Goal: Task Accomplishment & Management: Use online tool/utility

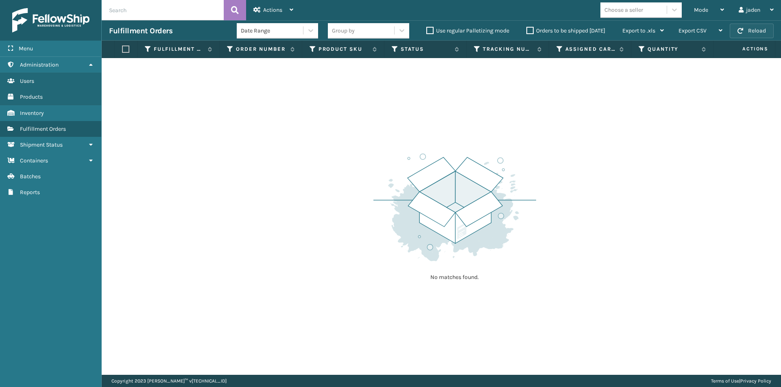
click at [762, 30] on button "Reload" at bounding box center [751, 31] width 44 height 15
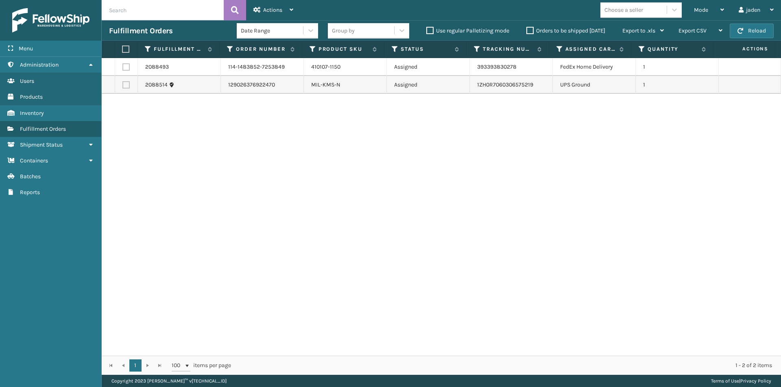
drag, startPoint x: 579, startPoint y: 207, endPoint x: 272, endPoint y: 98, distance: 325.5
click at [336, 197] on div "2088493 114-1483852-7253849 410107-1150 Assigned 393393830278 FedEx Home Delive…" at bounding box center [441, 207] width 679 height 298
click at [122, 69] on label at bounding box center [125, 66] width 7 height 7
click at [122, 69] on input "checkbox" at bounding box center [122, 65] width 0 height 5
checkbox input "true"
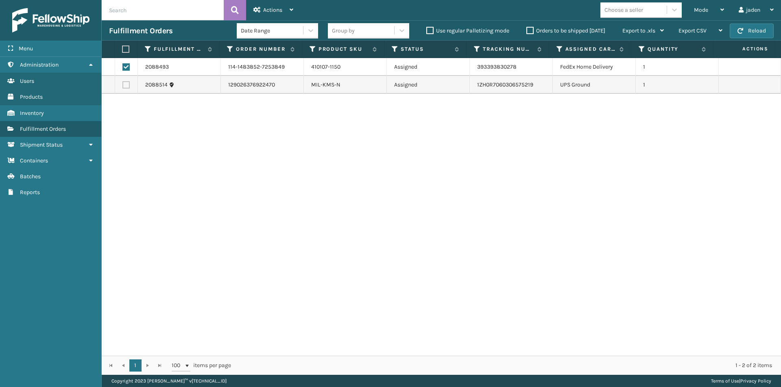
click at [127, 46] on label at bounding box center [124, 49] width 5 height 7
click at [122, 47] on input "checkbox" at bounding box center [122, 49] width 0 height 5
checkbox input "true"
click at [267, 8] on span "Actions" at bounding box center [272, 10] width 19 height 7
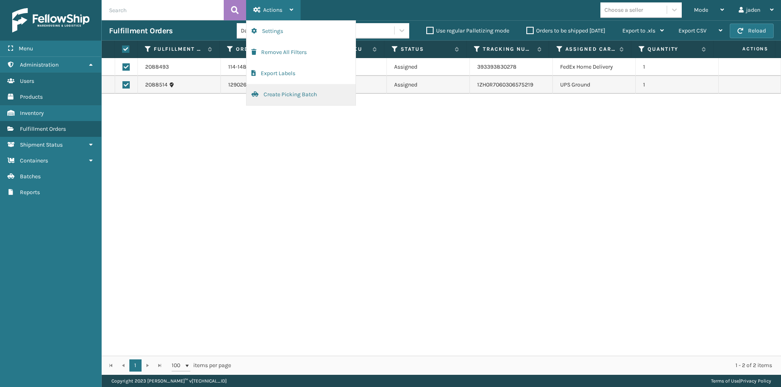
click at [282, 97] on button "Create Picking Batch" at bounding box center [300, 94] width 109 height 21
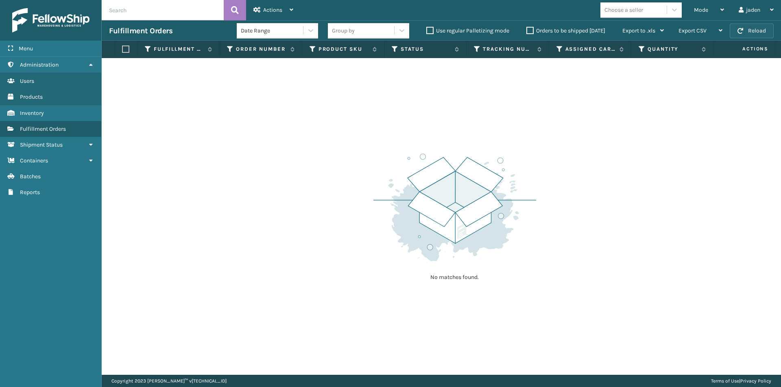
click at [741, 28] on span "button" at bounding box center [740, 31] width 6 height 6
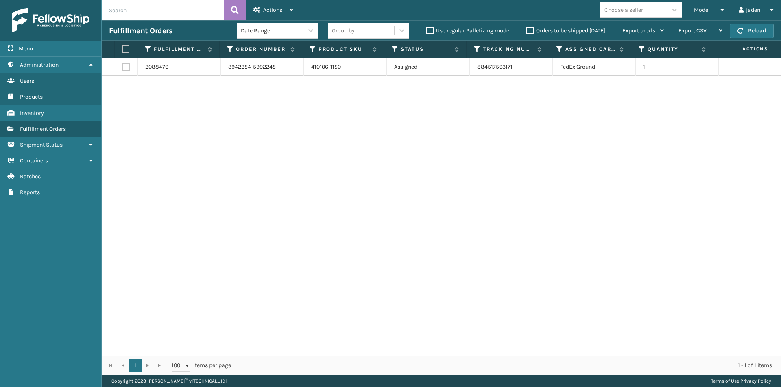
click at [127, 52] on label at bounding box center [124, 49] width 5 height 7
click at [122, 52] on input "checkbox" at bounding box center [122, 49] width 0 height 5
checkbox input "true"
click at [260, 0] on div "Actions" at bounding box center [273, 10] width 40 height 20
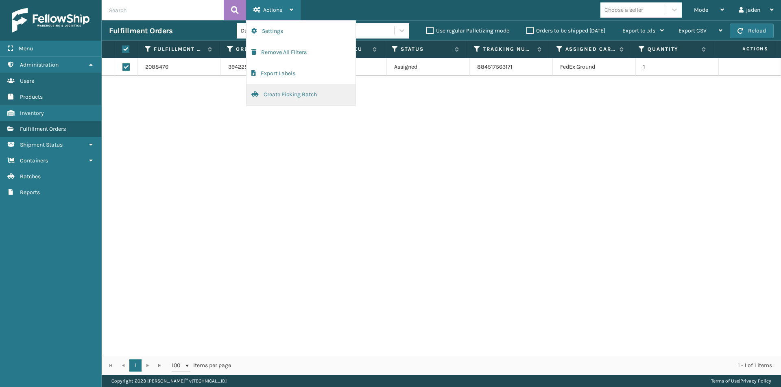
click at [283, 85] on button "Create Picking Batch" at bounding box center [300, 94] width 109 height 21
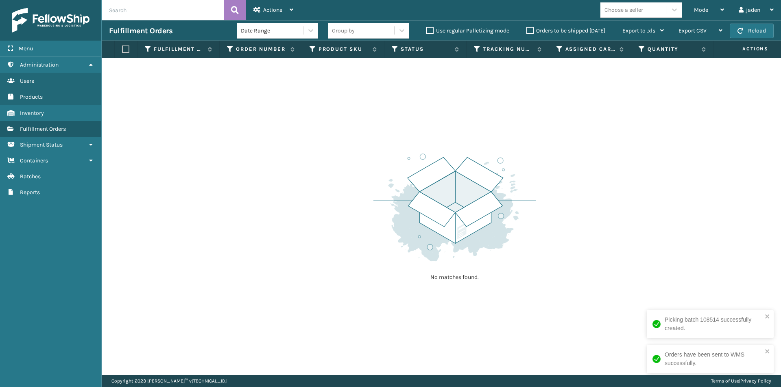
drag, startPoint x: 640, startPoint y: 120, endPoint x: 634, endPoint y: 120, distance: 5.3
drag, startPoint x: 634, startPoint y: 120, endPoint x: 588, endPoint y: 59, distance: 75.7
click at [464, 121] on div "No matches found." at bounding box center [441, 216] width 679 height 317
click at [696, 16] on div "Mode" at bounding box center [709, 10] width 30 height 20
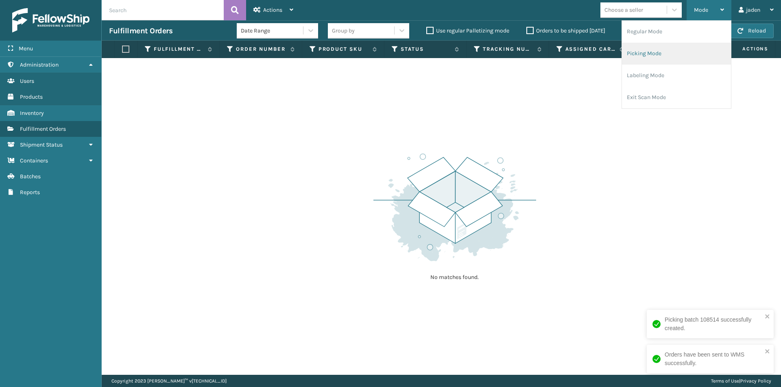
click at [669, 54] on li "Picking Mode" at bounding box center [676, 54] width 109 height 22
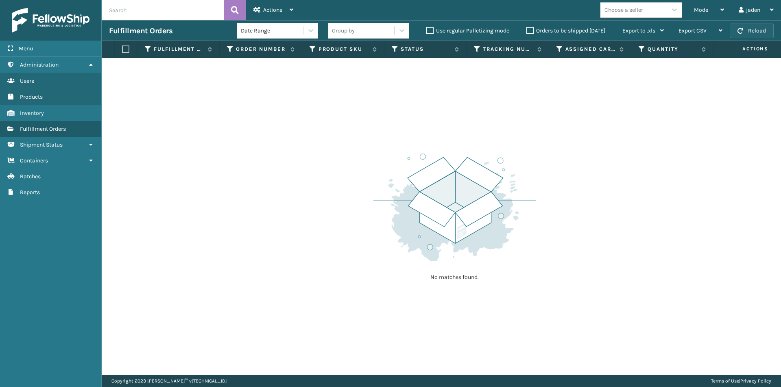
click at [760, 26] on button "Reload" at bounding box center [751, 31] width 44 height 15
click at [712, 11] on div "Mode" at bounding box center [709, 10] width 30 height 20
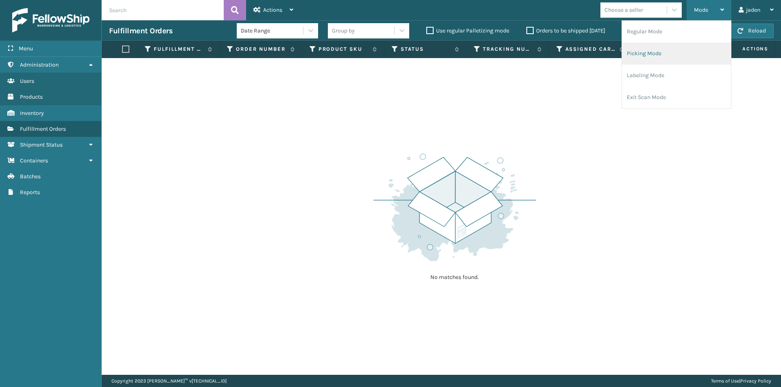
click at [679, 61] on li "Picking Mode" at bounding box center [676, 54] width 109 height 22
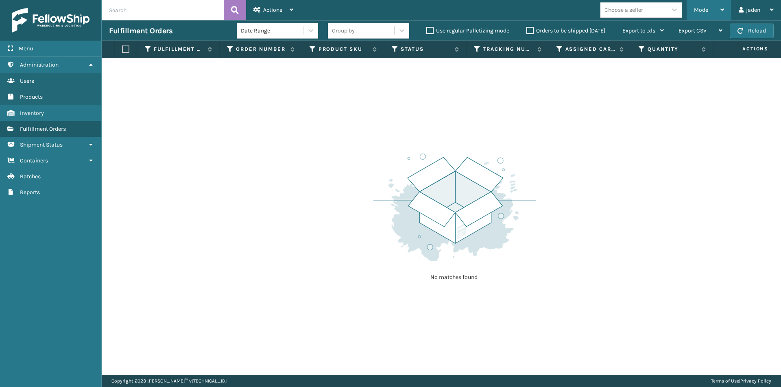
click at [710, 9] on div "Mode" at bounding box center [709, 10] width 30 height 20
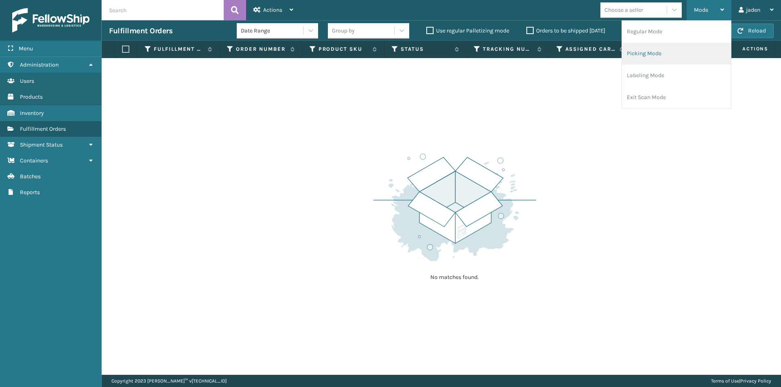
click at [673, 57] on li "Picking Mode" at bounding box center [676, 54] width 109 height 22
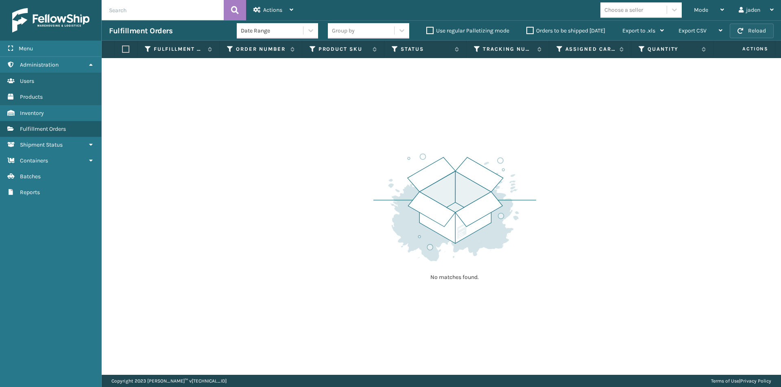
click at [747, 35] on button "Reload" at bounding box center [751, 31] width 44 height 15
drag, startPoint x: 500, startPoint y: 150, endPoint x: 355, endPoint y: 144, distance: 145.3
click at [355, 144] on div "No matches found." at bounding box center [441, 216] width 679 height 317
click at [758, 32] on button "Reload" at bounding box center [751, 31] width 44 height 15
click at [710, 12] on div "Mode" at bounding box center [709, 10] width 30 height 20
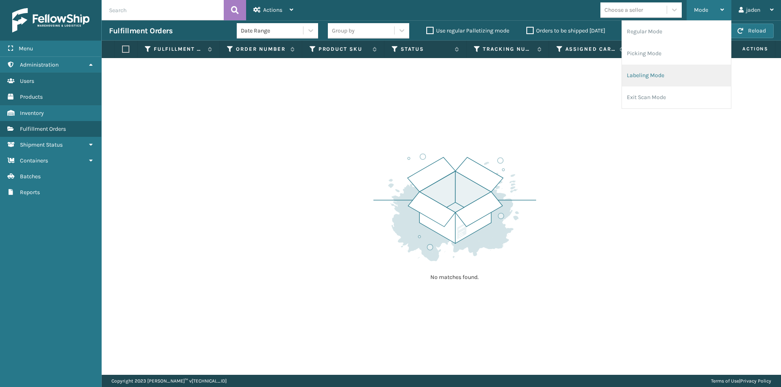
click at [660, 70] on li "Labeling Mode" at bounding box center [676, 76] width 109 height 22
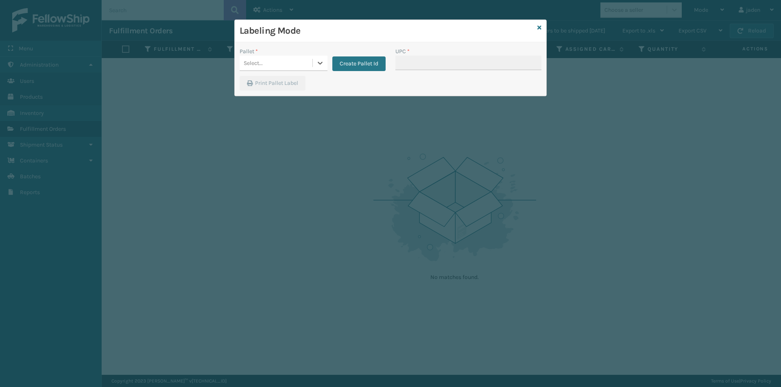
click at [311, 66] on div "Select..." at bounding box center [275, 63] width 73 height 13
click at [283, 83] on div "FDXG-6CMMX5AQVX" at bounding box center [283, 83] width 88 height 15
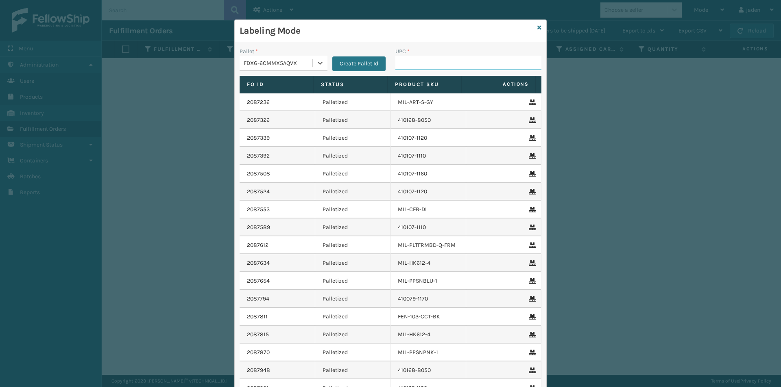
click at [466, 61] on input "UPC *" at bounding box center [468, 63] width 146 height 15
type input "410079-1130"
type input "410079-110"
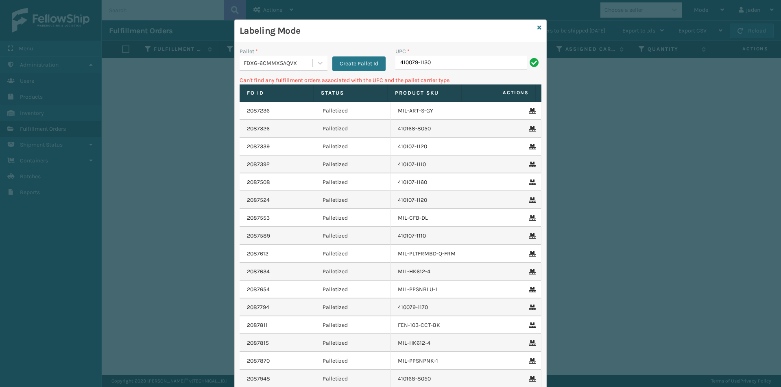
type input "410079-1130"
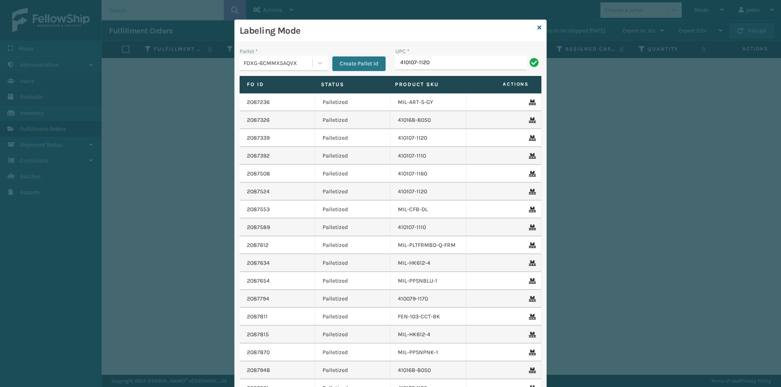
type input "410107-1120"
type input "410106-1150"
type input "410107-1150"
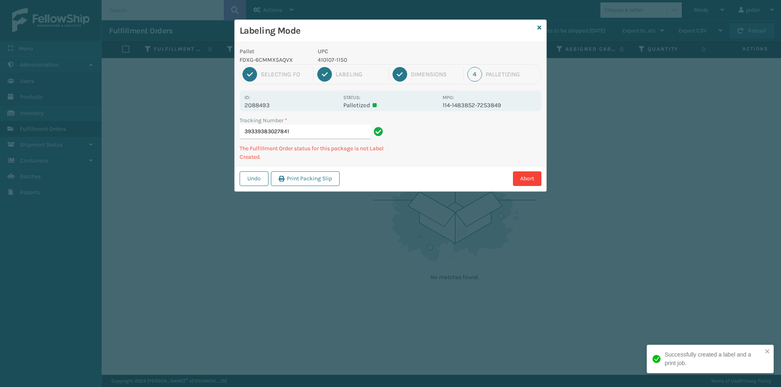
type input "393393830278410"
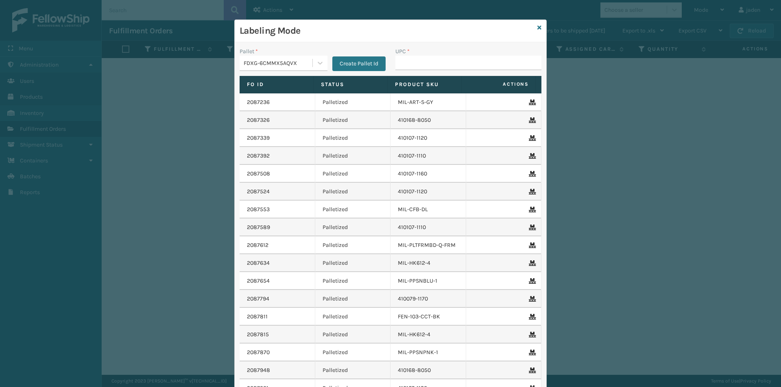
click at [212, 97] on div "Labeling Mode Pallet * FDXG-6CMMX5AQVX Create Pallet Id UPC * Fo Id Status Prod…" at bounding box center [390, 193] width 781 height 387
click at [415, 66] on input "UPC *" at bounding box center [468, 63] width 146 height 15
type input "410107-1150"
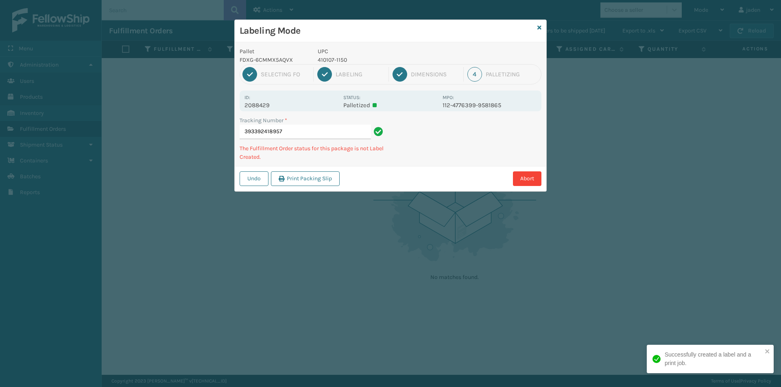
click at [322, 59] on p "410107-1150" at bounding box center [378, 60] width 120 height 9
copy p "410107-1150"
drag, startPoint x: 453, startPoint y: 127, endPoint x: 433, endPoint y: 125, distance: 20.4
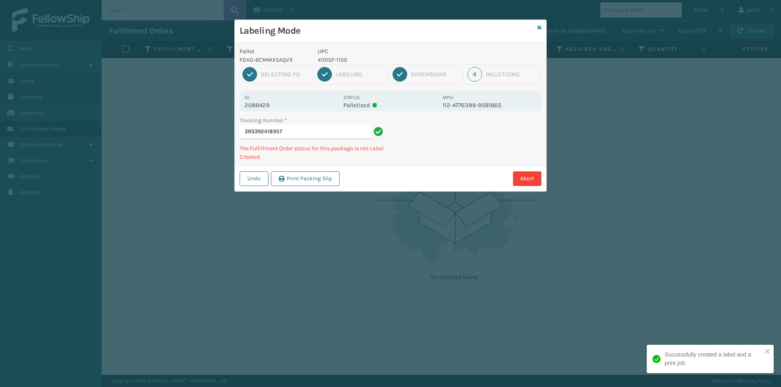
click at [429, 141] on div "Tracking Number * 393392418957 The Fulfillment Order status for this package is…" at bounding box center [390, 141] width 311 height 50
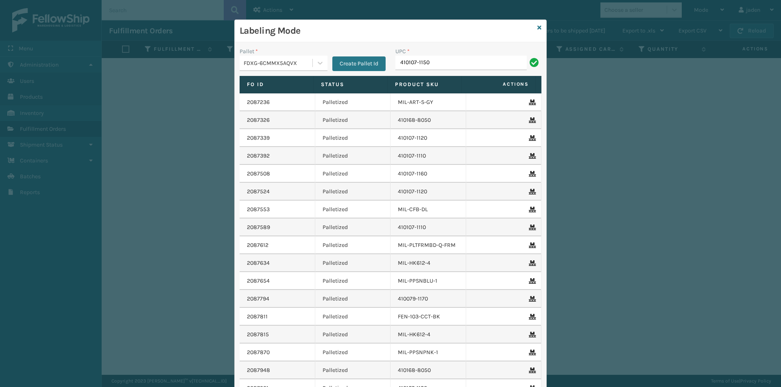
type input "410107-1150"
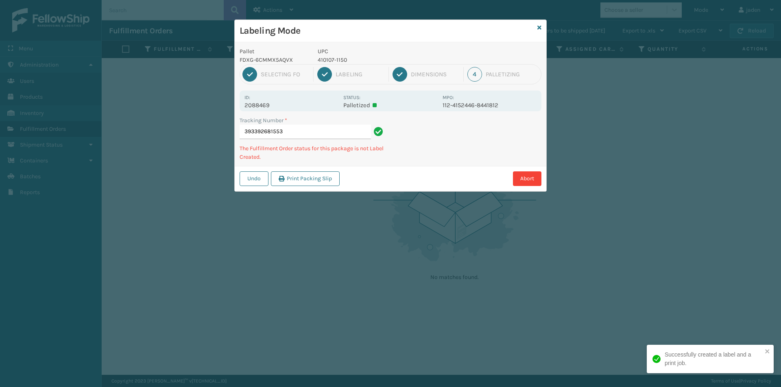
drag, startPoint x: 529, startPoint y: 133, endPoint x: 503, endPoint y: 138, distance: 25.8
drag, startPoint x: 503, startPoint y: 138, endPoint x: 531, endPoint y: 130, distance: 28.7
click at [466, 157] on div "Tracking Number * 393392681553 The Fulfillment Order status for this package is…" at bounding box center [390, 141] width 311 height 50
drag, startPoint x: 531, startPoint y: 130, endPoint x: 479, endPoint y: 154, distance: 57.9
click at [471, 158] on div "Tracking Number * 393392681553 The Fulfillment Order status for this package is…" at bounding box center [390, 141] width 311 height 50
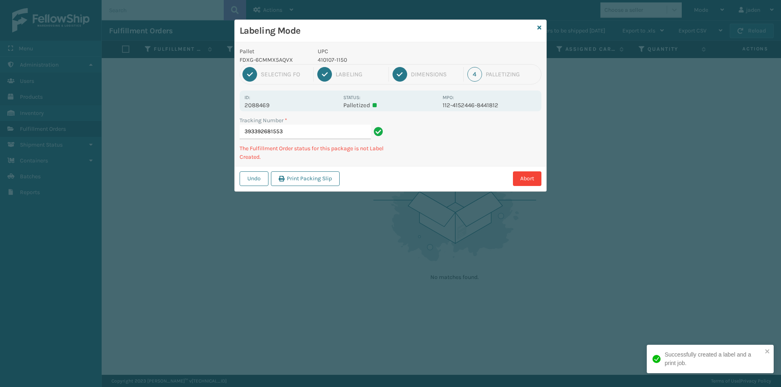
drag, startPoint x: 531, startPoint y: 128, endPoint x: 490, endPoint y: 152, distance: 47.2
click at [490, 152] on div "Tracking Number * 393392681553 The Fulfillment Order status for this package is…" at bounding box center [390, 141] width 311 height 50
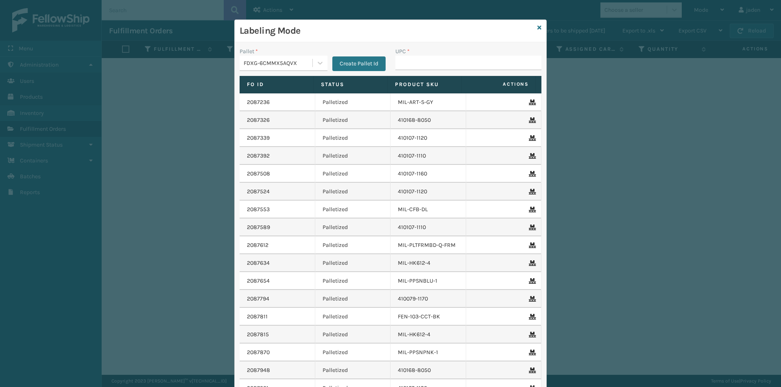
drag, startPoint x: 437, startPoint y: 58, endPoint x: 434, endPoint y: 62, distance: 5.1
type input "410107-1150"
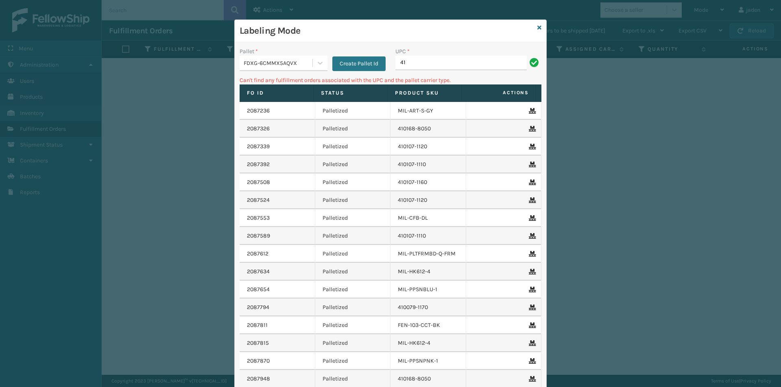
type input "4"
type input "410167-1150"
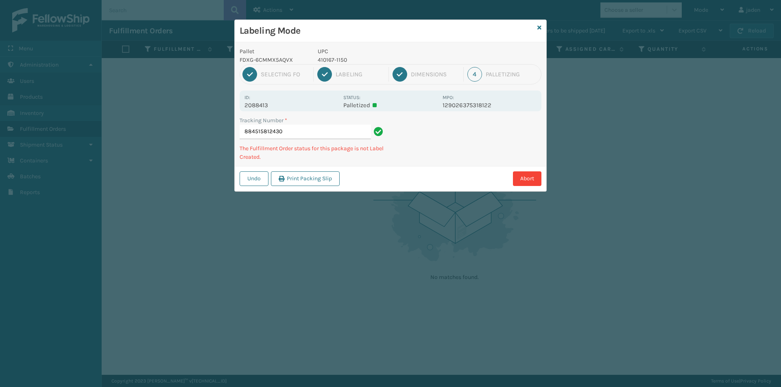
type input "8845158124304"
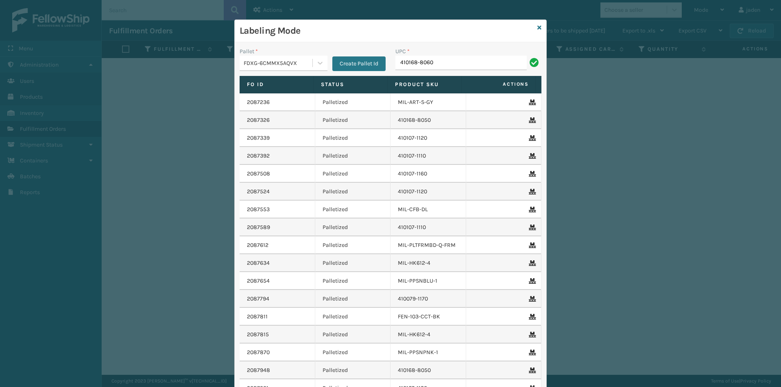
type input "410168-8060"
type input "413008-1120"
type input "84098512"
click at [317, 63] on icon at bounding box center [320, 63] width 8 height 8
click at [262, 116] on div "UPSG-QDYN7GTTCO" at bounding box center [283, 117] width 88 height 15
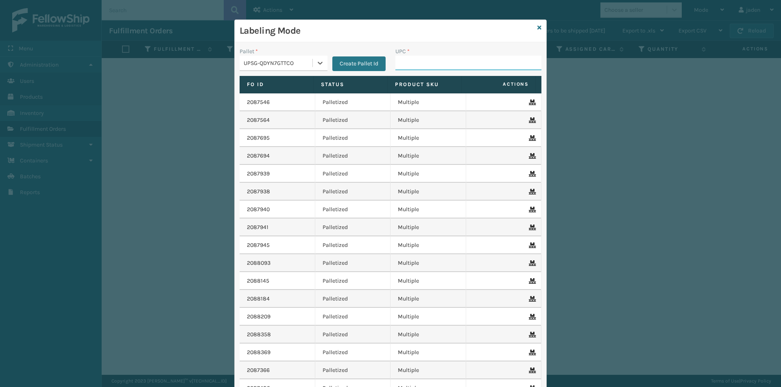
click at [449, 68] on input "UPC *" at bounding box center [468, 63] width 146 height 15
click at [537, 30] on link at bounding box center [539, 28] width 4 height 9
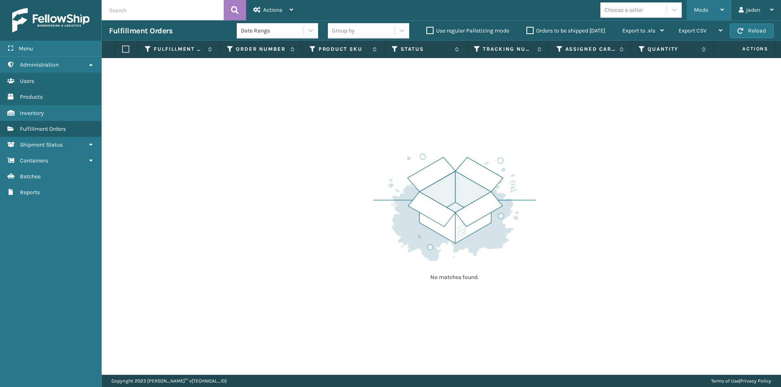
click at [713, 13] on div "Mode" at bounding box center [709, 10] width 30 height 20
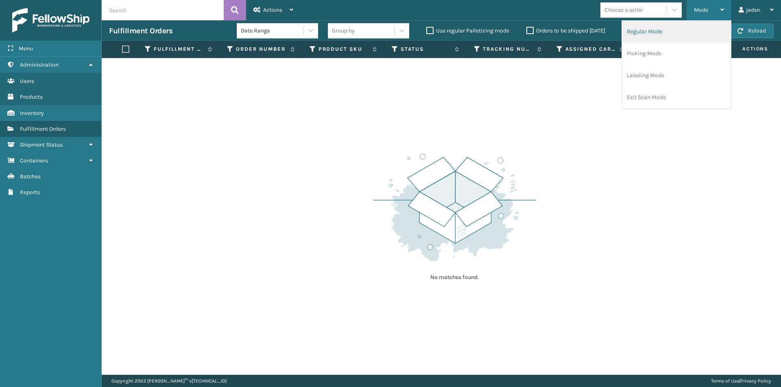
click at [677, 41] on li "Regular Mode" at bounding box center [676, 32] width 109 height 22
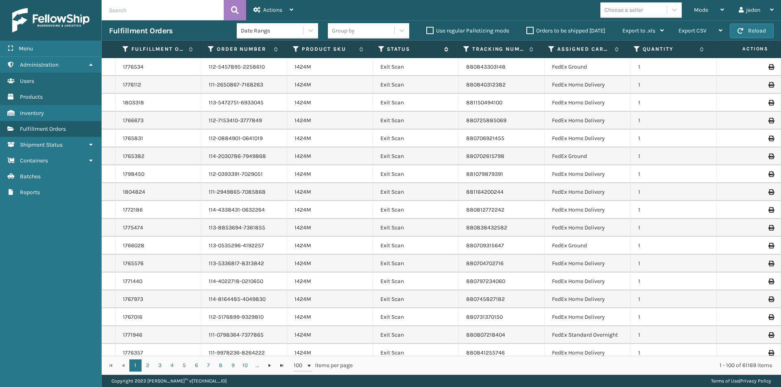
click at [381, 50] on icon at bounding box center [381, 49] width 7 height 7
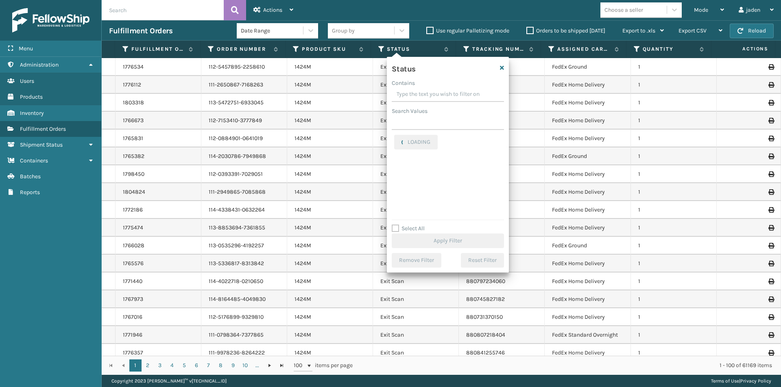
drag, startPoint x: 448, startPoint y: 92, endPoint x: 424, endPoint y: 94, distance: 24.5
click at [424, 94] on input "Contains" at bounding box center [448, 94] width 112 height 15
click at [395, 174] on label "Picking" at bounding box center [408, 172] width 29 height 7
click at [394, 173] on input "Picking" at bounding box center [394, 170] width 0 height 5
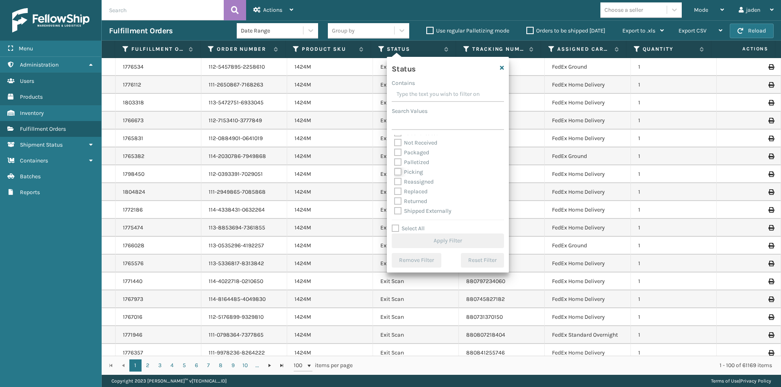
checkbox input "true"
drag, startPoint x: 422, startPoint y: 251, endPoint x: 424, endPoint y: 239, distance: 12.3
click at [422, 250] on div "Status Contains Search Values Assigned Canceled Entered Exit Scan Label Created…" at bounding box center [448, 165] width 122 height 216
click at [424, 239] on button "Apply Filter" at bounding box center [448, 241] width 112 height 15
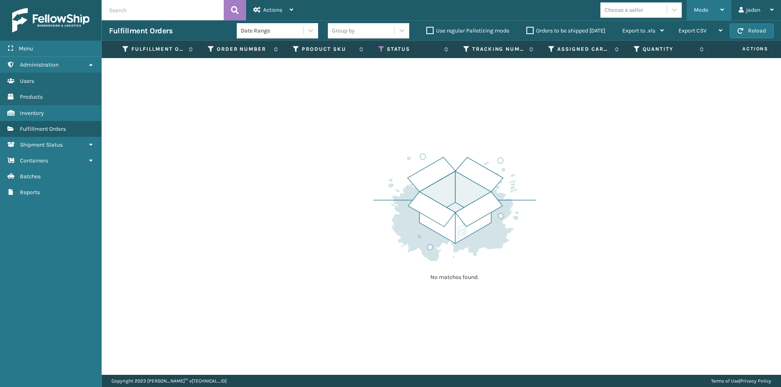
click at [693, 13] on div "Mode Regular Mode Picking Mode Labeling Mode Exit Scan Mode" at bounding box center [708, 10] width 45 height 20
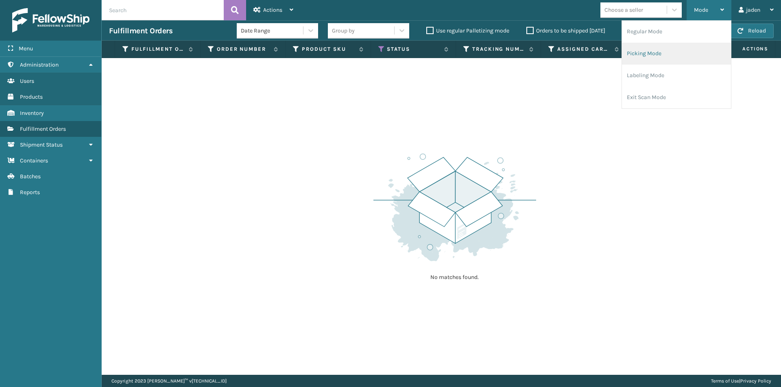
click at [677, 55] on li "Picking Mode" at bounding box center [676, 54] width 109 height 22
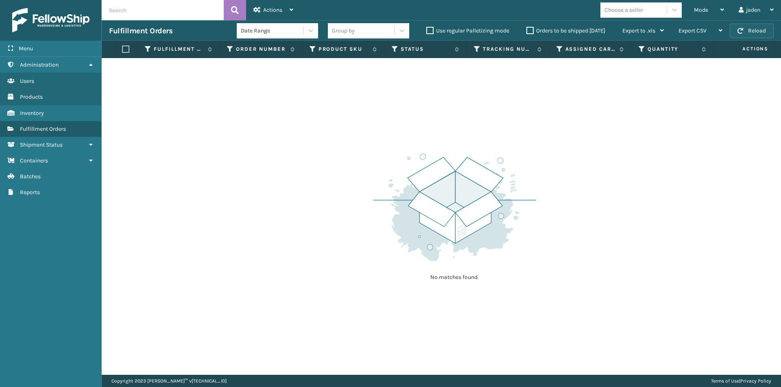
click at [758, 33] on button "Reload" at bounding box center [751, 31] width 44 height 15
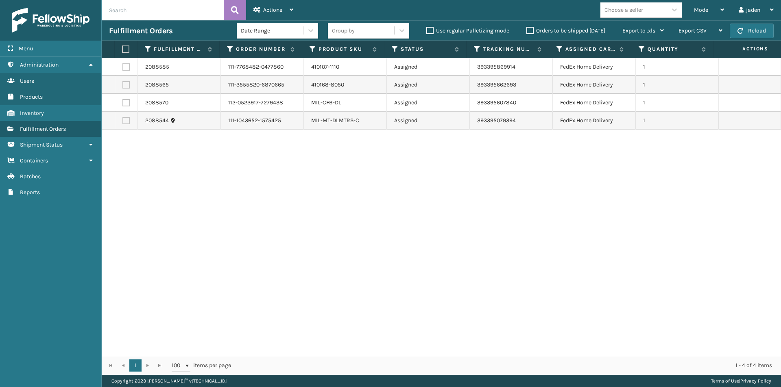
click at [125, 48] on label at bounding box center [124, 49] width 5 height 7
click at [122, 48] on input "checkbox" at bounding box center [122, 49] width 0 height 5
checkbox input "true"
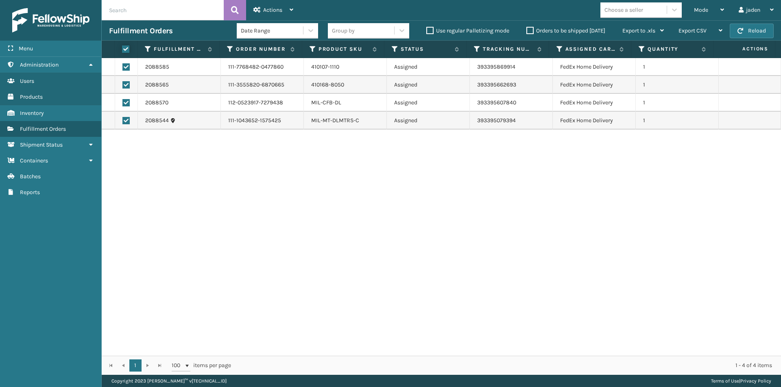
checkbox input "true"
click at [263, 8] on div "Actions" at bounding box center [273, 10] width 40 height 20
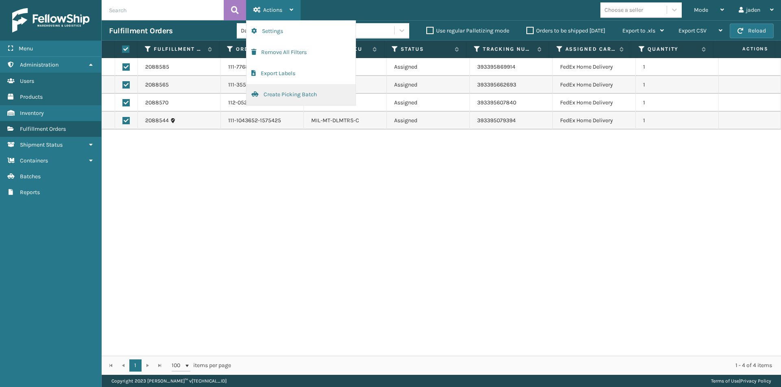
click at [276, 99] on button "Create Picking Batch" at bounding box center [300, 94] width 109 height 21
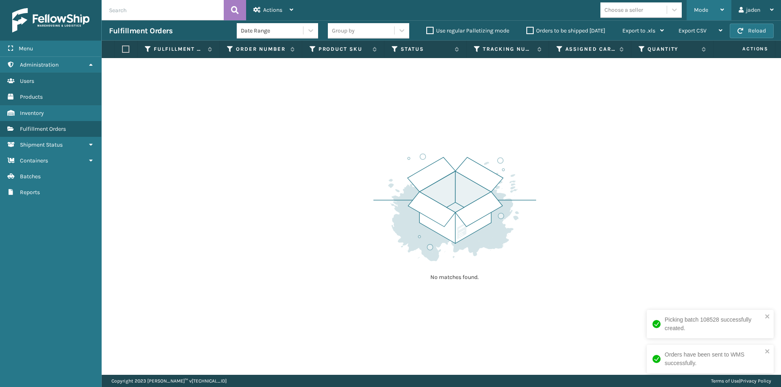
click at [695, 19] on div "Mode" at bounding box center [709, 10] width 30 height 20
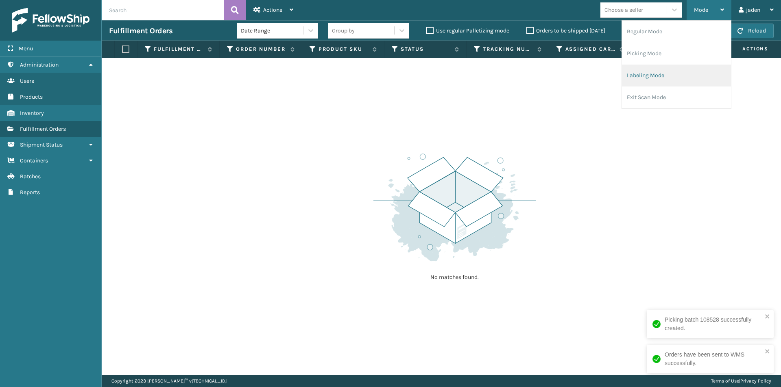
click at [673, 74] on li "Labeling Mode" at bounding box center [676, 76] width 109 height 22
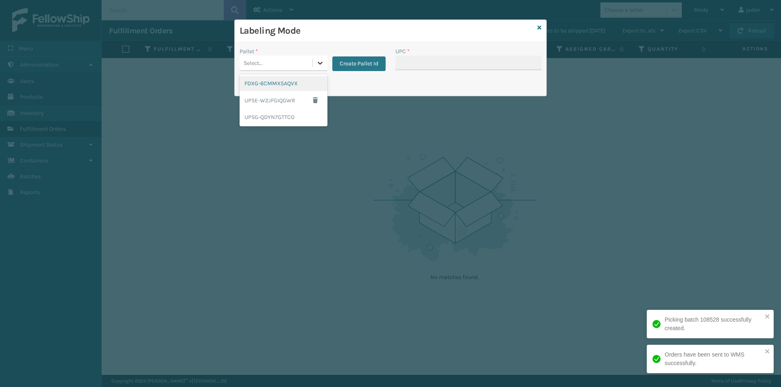
click at [316, 65] on icon at bounding box center [320, 63] width 8 height 8
click at [279, 84] on div "FDXG-6CMMX5AQVX" at bounding box center [283, 83] width 88 height 15
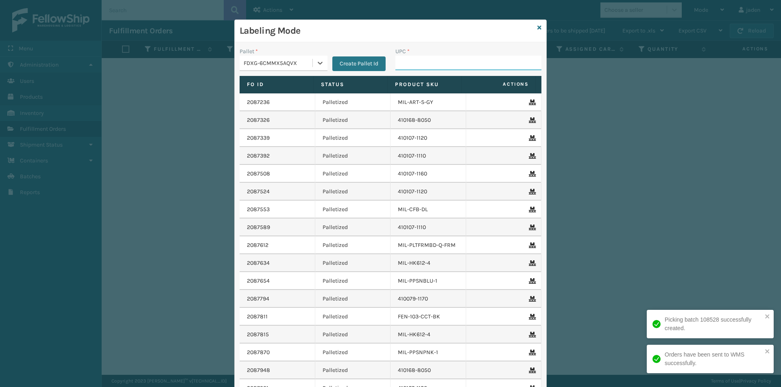
click at [416, 65] on input "UPC *" at bounding box center [468, 63] width 146 height 15
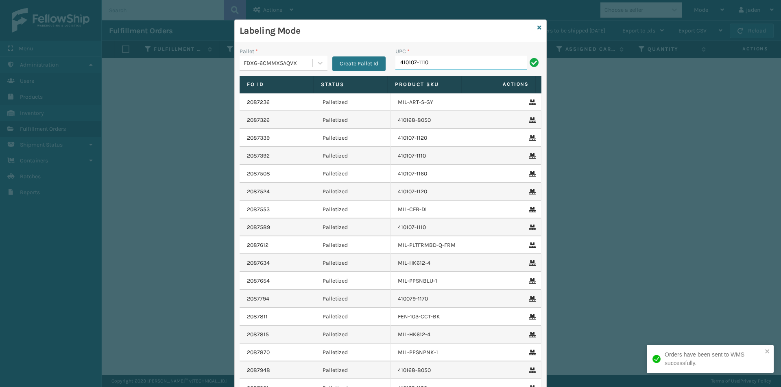
type input "410107-1110"
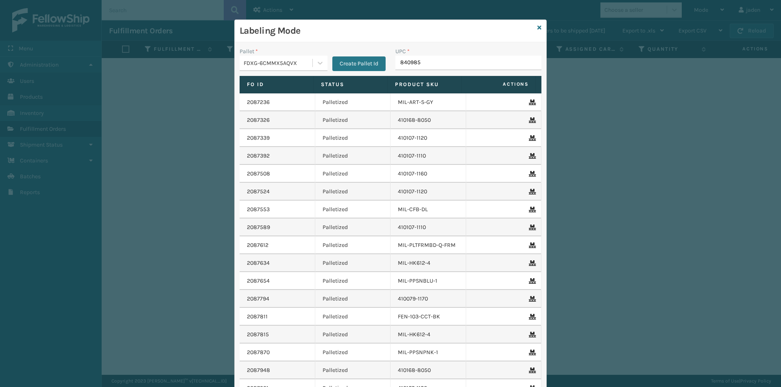
type input "8409851"
type input "410168-8050"
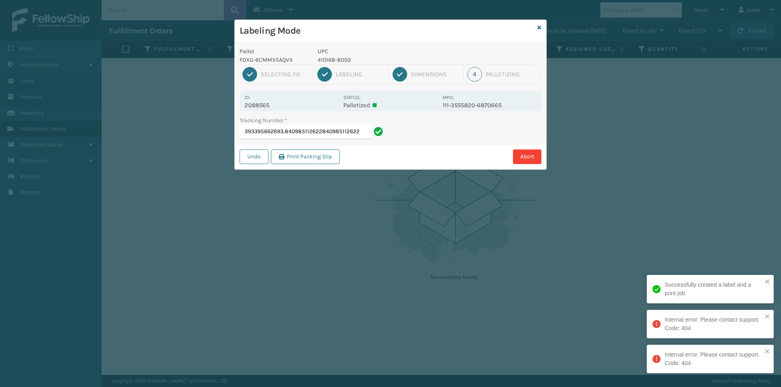
type input "393395662693.840985112622840985112622"
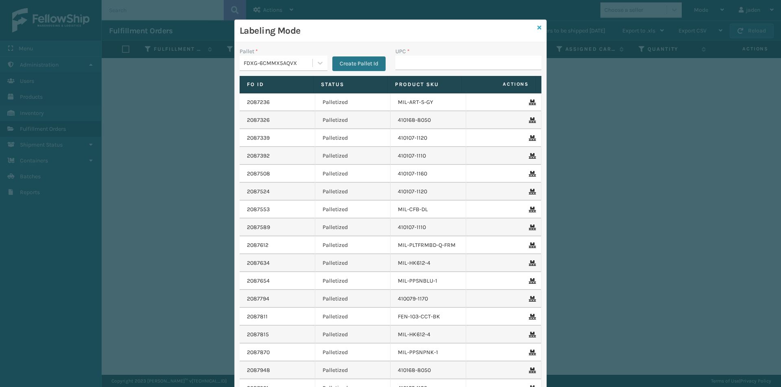
click at [537, 28] on icon at bounding box center [539, 28] width 4 height 6
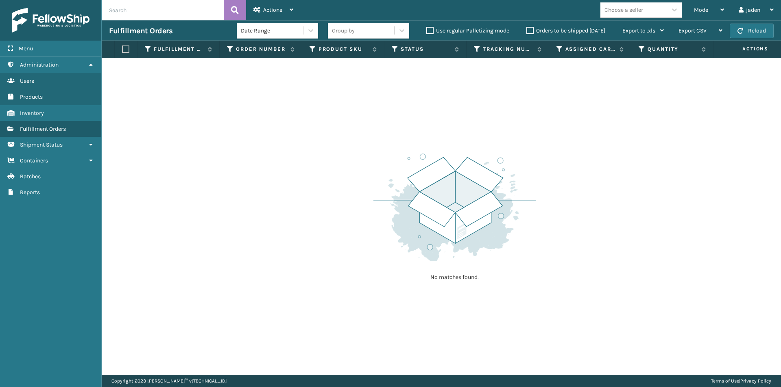
drag, startPoint x: 581, startPoint y: 98, endPoint x: 365, endPoint y: 97, distance: 216.3
drag, startPoint x: 365, startPoint y: 97, endPoint x: 622, endPoint y: 0, distance: 275.1
click at [386, 90] on div "No matches found." at bounding box center [441, 216] width 679 height 317
click at [709, 10] on div "Mode" at bounding box center [709, 10] width 30 height 20
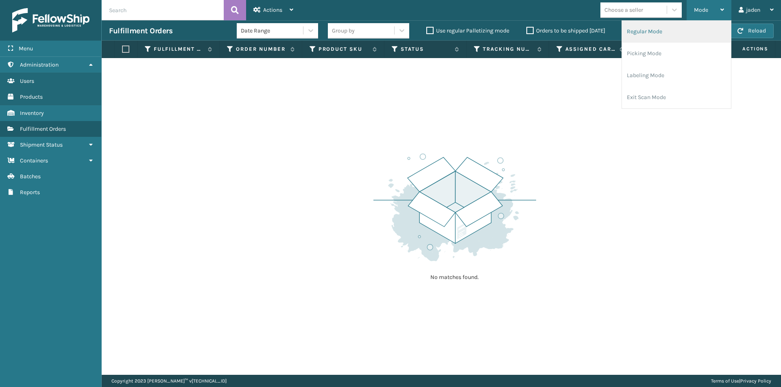
click at [669, 37] on li "Regular Mode" at bounding box center [676, 32] width 109 height 22
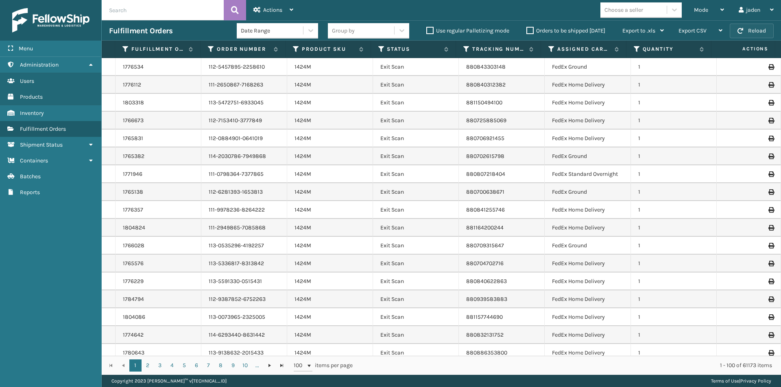
click at [742, 30] on span "button" at bounding box center [740, 31] width 6 height 6
click at [380, 50] on icon at bounding box center [381, 49] width 7 height 7
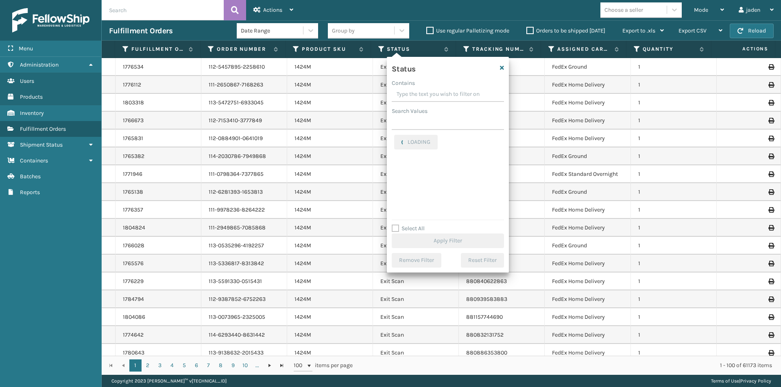
drag, startPoint x: 453, startPoint y: 95, endPoint x: 423, endPoint y: 92, distance: 29.4
click at [423, 92] on input "Contains" at bounding box center [448, 94] width 112 height 15
click at [401, 170] on label "Picking" at bounding box center [408, 172] width 29 height 7
click at [394, 170] on input "Picking" at bounding box center [394, 170] width 0 height 5
checkbox input "true"
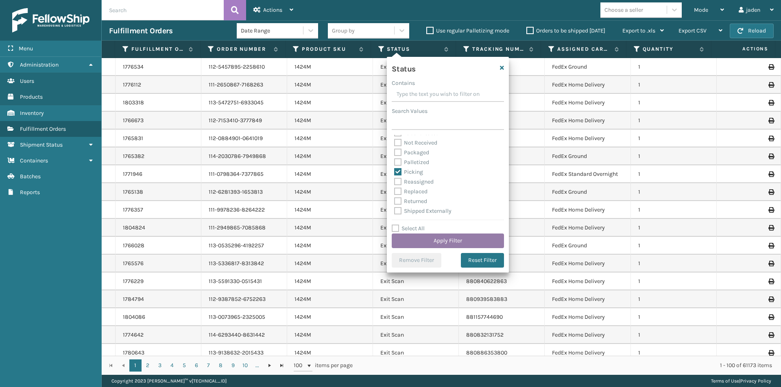
click at [444, 246] on button "Apply Filter" at bounding box center [448, 241] width 112 height 15
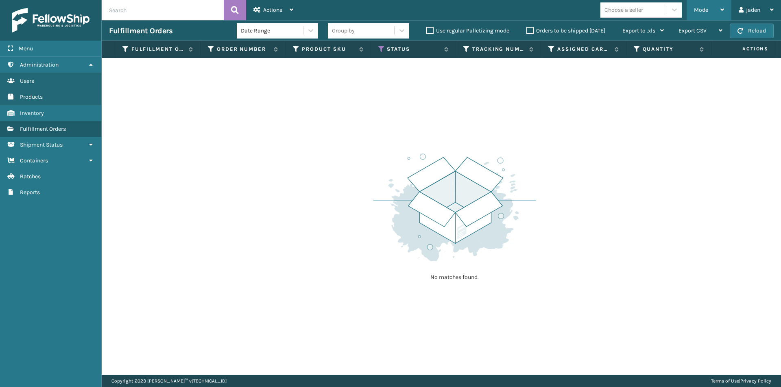
click at [701, 4] on div "Mode" at bounding box center [709, 10] width 30 height 20
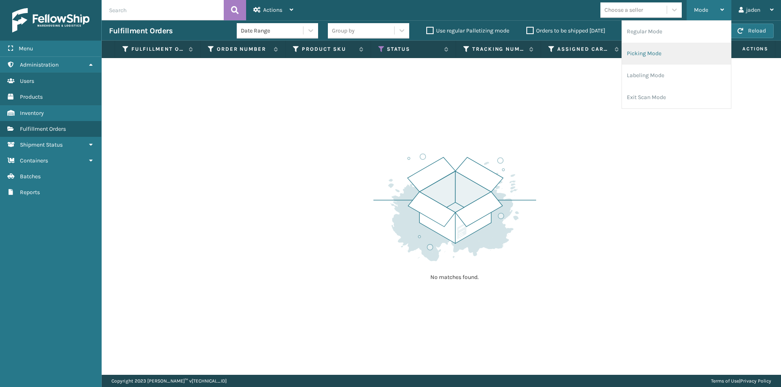
click at [681, 57] on li "Picking Mode" at bounding box center [676, 54] width 109 height 22
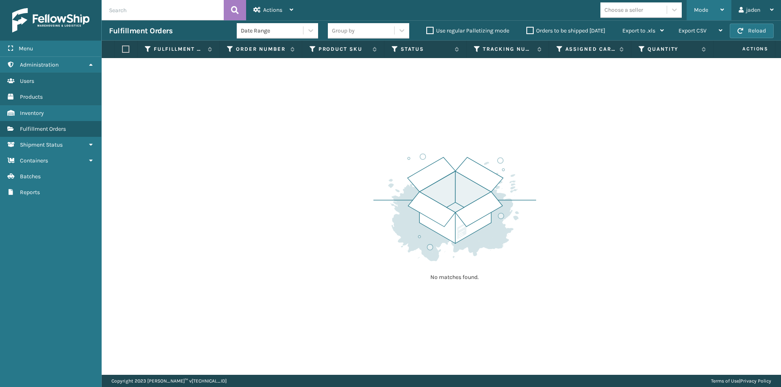
click at [699, 7] on span "Mode" at bounding box center [701, 10] width 14 height 7
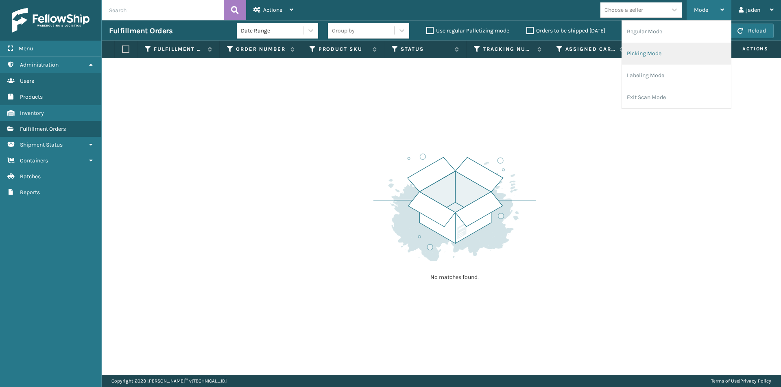
click at [678, 52] on li "Picking Mode" at bounding box center [676, 54] width 109 height 22
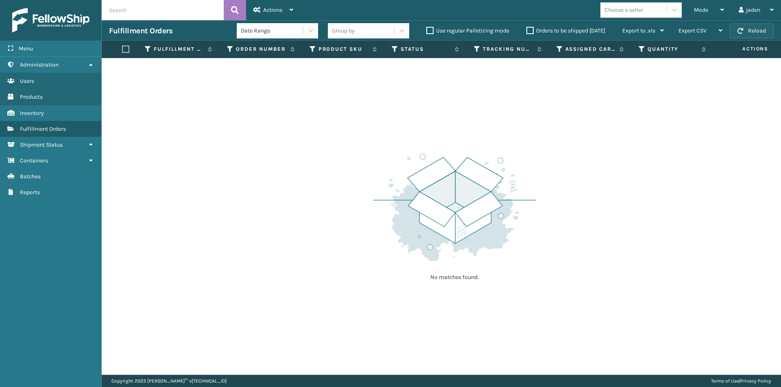
click at [756, 31] on button "Reload" at bounding box center [751, 31] width 44 height 15
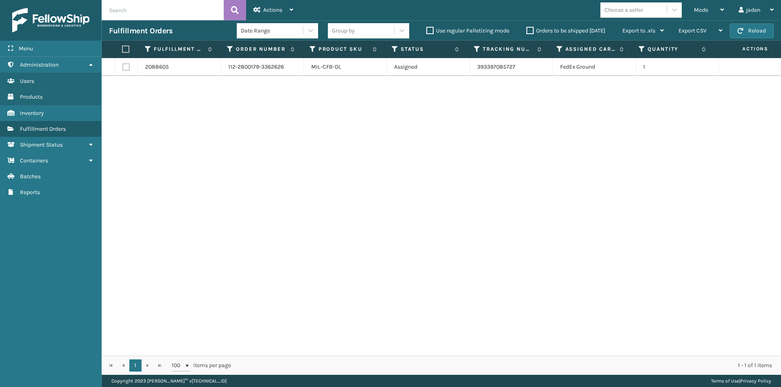
click at [126, 51] on label at bounding box center [124, 49] width 5 height 7
click at [122, 51] on input "checkbox" at bounding box center [122, 49] width 0 height 5
checkbox input "true"
click at [272, 13] on span "Actions" at bounding box center [272, 10] width 19 height 7
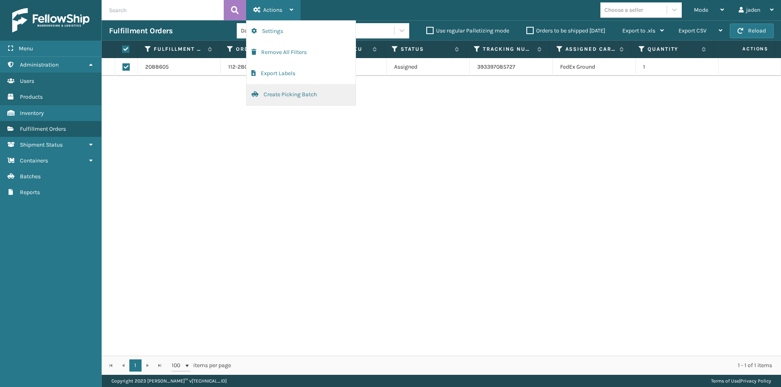
click at [267, 96] on button "Create Picking Batch" at bounding box center [300, 94] width 109 height 21
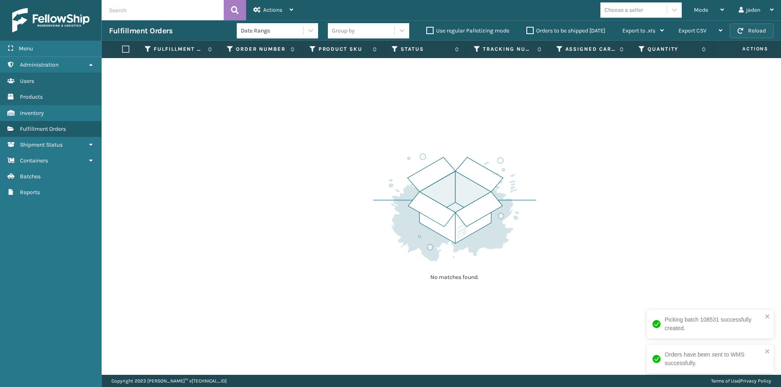
click at [740, 30] on span "button" at bounding box center [740, 31] width 6 height 6
click at [709, 9] on div "Mode" at bounding box center [709, 10] width 30 height 20
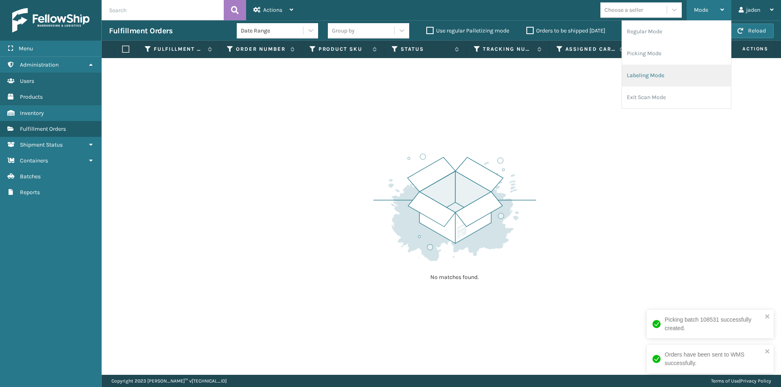
click at [664, 74] on li "Labeling Mode" at bounding box center [676, 76] width 109 height 22
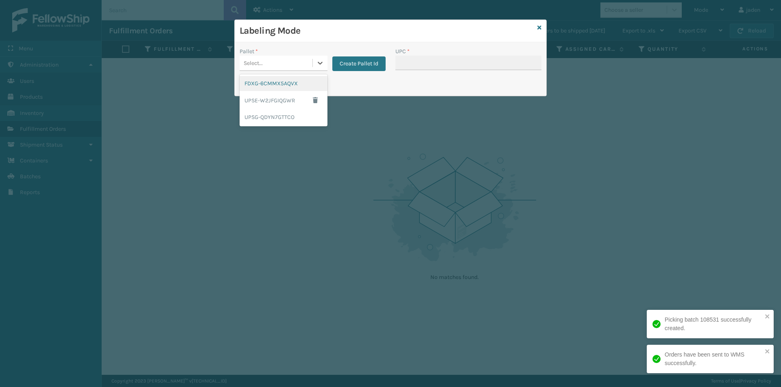
drag, startPoint x: 318, startPoint y: 62, endPoint x: 306, endPoint y: 70, distance: 14.7
click at [318, 65] on icon at bounding box center [320, 63] width 8 height 8
click at [278, 83] on div "FDXG-6CMMX5AQVX" at bounding box center [283, 83] width 88 height 15
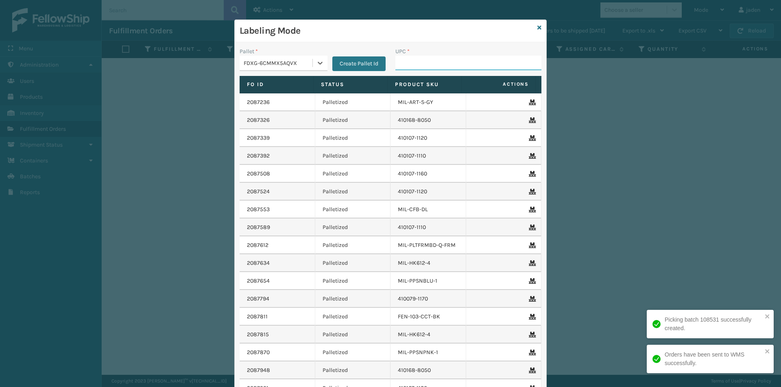
click at [487, 66] on input "UPC *" at bounding box center [468, 63] width 146 height 15
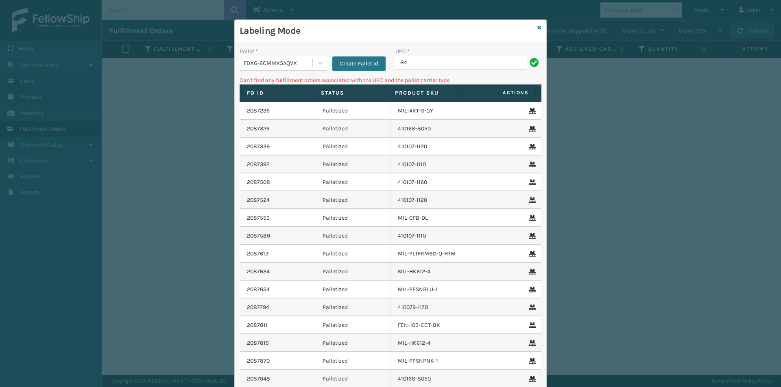
type input "8"
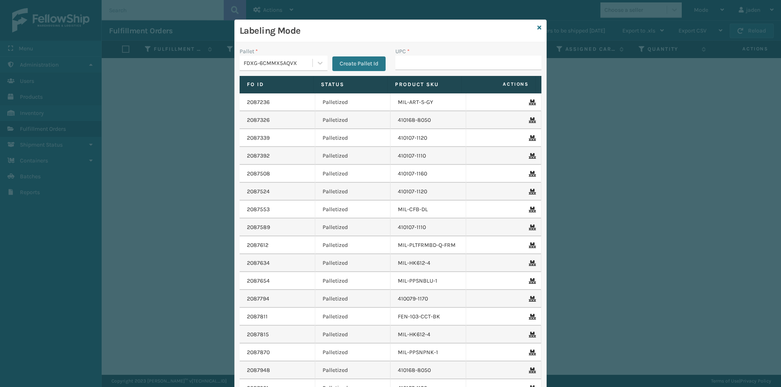
click at [533, 32] on div "Labeling Mode" at bounding box center [390, 31] width 311 height 22
click at [537, 25] on icon at bounding box center [539, 28] width 4 height 6
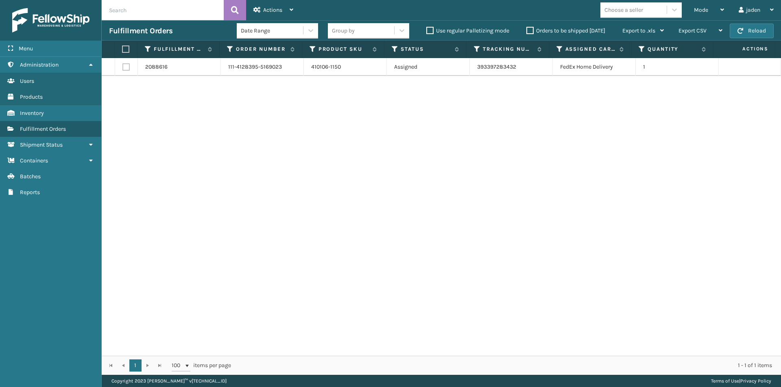
drag, startPoint x: 479, startPoint y: 109, endPoint x: 268, endPoint y: 108, distance: 210.2
click at [269, 109] on div "2088616 111-4128395-5169023 410106-1150 Assigned 393397283432 FedEx Home Delive…" at bounding box center [441, 207] width 679 height 298
click at [125, 48] on label at bounding box center [124, 49] width 5 height 7
click at [122, 48] on input "checkbox" at bounding box center [122, 49] width 0 height 5
checkbox input "true"
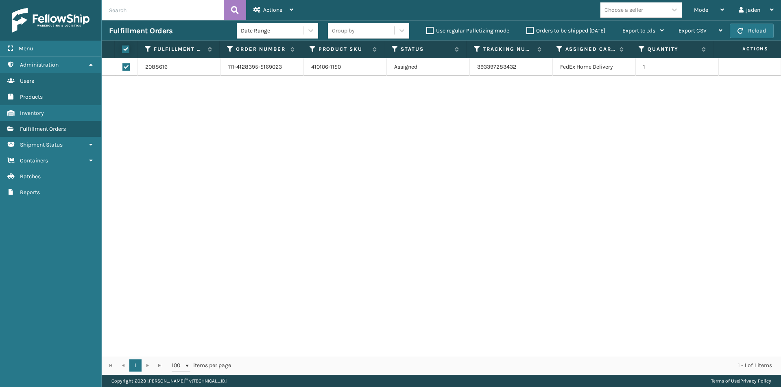
checkbox input "true"
click at [296, 11] on div "Actions Settings Remove All Filters Export Labels Create Picking Batch" at bounding box center [273, 10] width 54 height 20
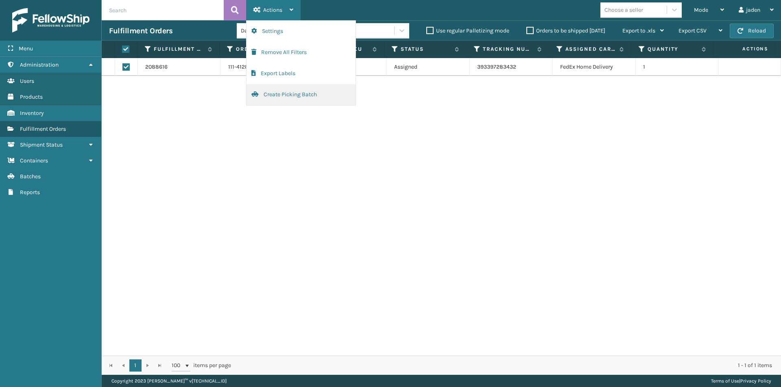
click at [283, 99] on button "Create Picking Batch" at bounding box center [300, 94] width 109 height 21
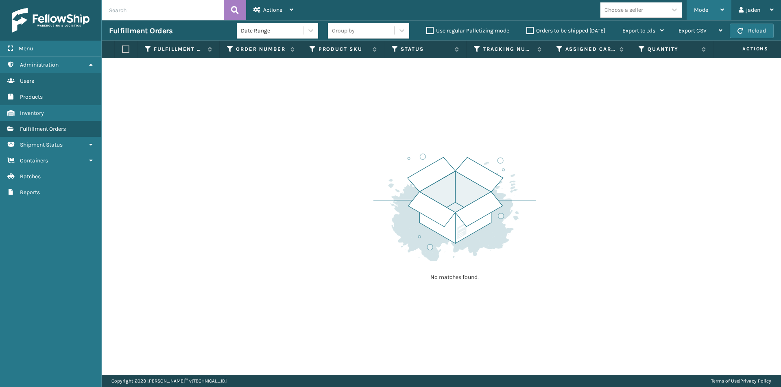
click at [721, 9] on icon at bounding box center [722, 10] width 4 height 6
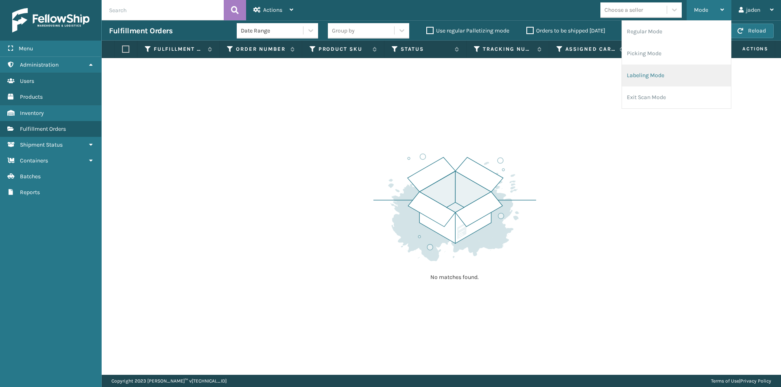
click at [687, 72] on li "Labeling Mode" at bounding box center [676, 76] width 109 height 22
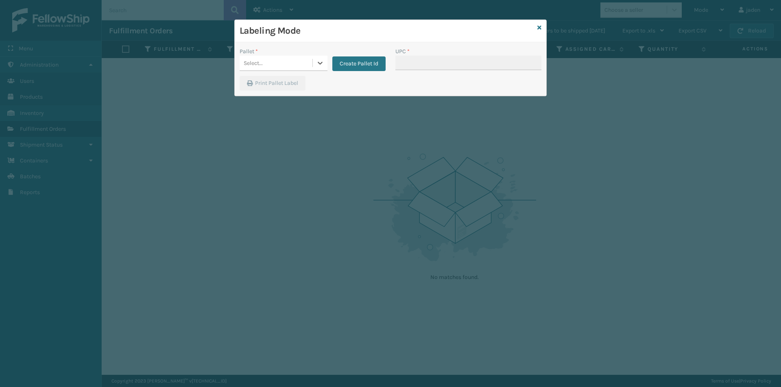
drag, startPoint x: 321, startPoint y: 62, endPoint x: 307, endPoint y: 71, distance: 16.8
click at [319, 63] on icon at bounding box center [320, 63] width 8 height 8
click at [280, 84] on div "FDXG-6CMMX5AQVX" at bounding box center [283, 83] width 88 height 15
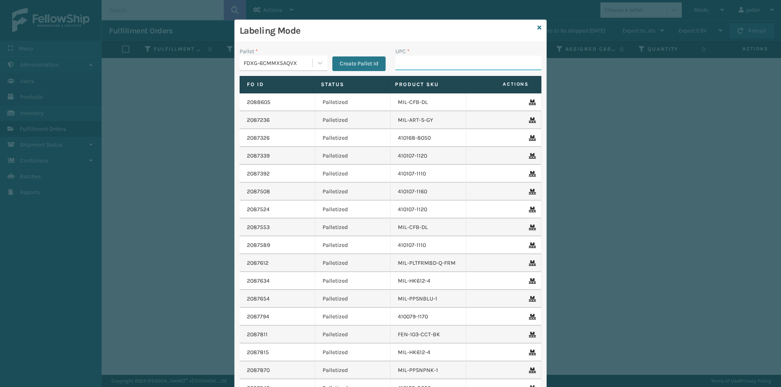
click at [400, 66] on input "UPC *" at bounding box center [468, 63] width 146 height 15
type input "410106-1150"
click at [537, 27] on icon at bounding box center [539, 28] width 4 height 6
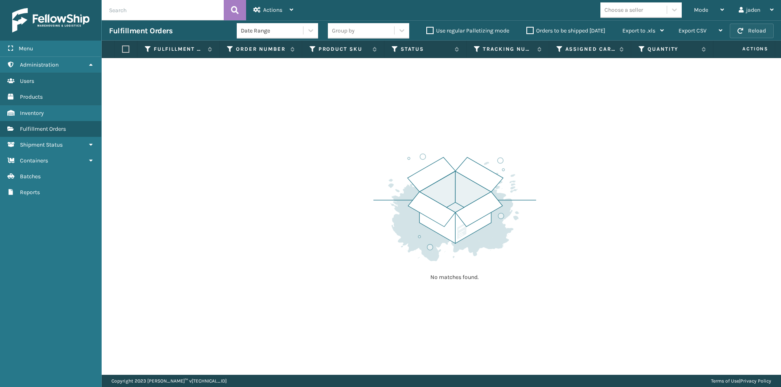
click at [743, 37] on button "Reload" at bounding box center [751, 31] width 44 height 15
click at [746, 30] on button "Reload" at bounding box center [751, 31] width 44 height 15
click at [709, 8] on div "Mode" at bounding box center [709, 10] width 30 height 20
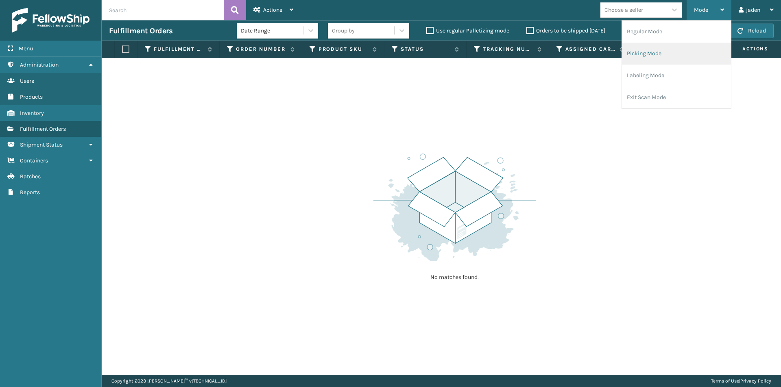
click at [668, 52] on li "Picking Mode" at bounding box center [676, 54] width 109 height 22
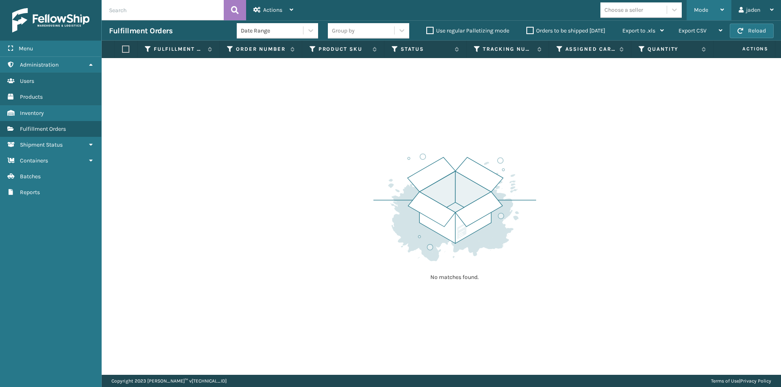
click at [703, 15] on div "Mode" at bounding box center [709, 10] width 30 height 20
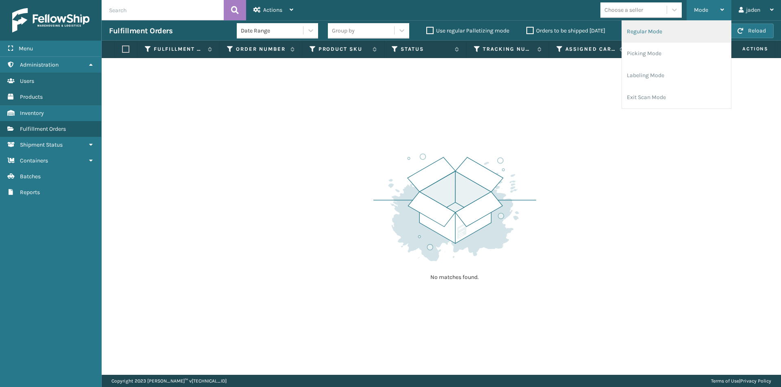
click at [643, 37] on li "Regular Mode" at bounding box center [676, 32] width 109 height 22
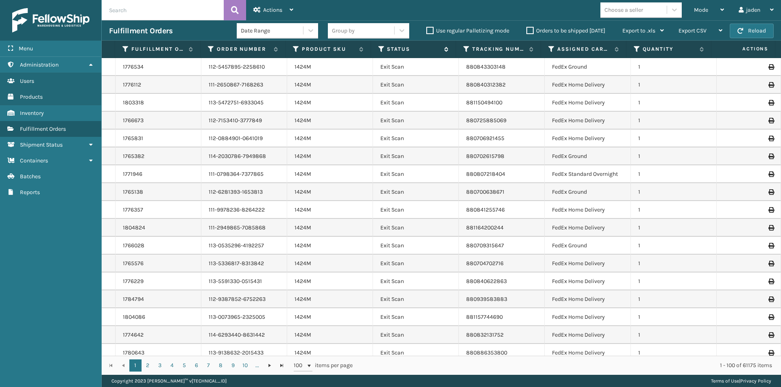
click at [383, 49] on icon at bounding box center [381, 49] width 7 height 7
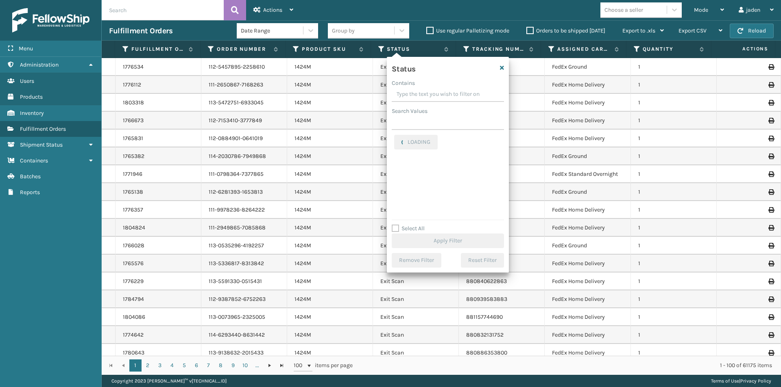
drag, startPoint x: 456, startPoint y: 93, endPoint x: 436, endPoint y: 92, distance: 19.9
click at [436, 92] on input "Contains" at bounding box center [448, 94] width 112 height 15
click at [402, 175] on label "Picking" at bounding box center [408, 177] width 29 height 7
click at [394, 175] on input "Picking" at bounding box center [394, 174] width 0 height 5
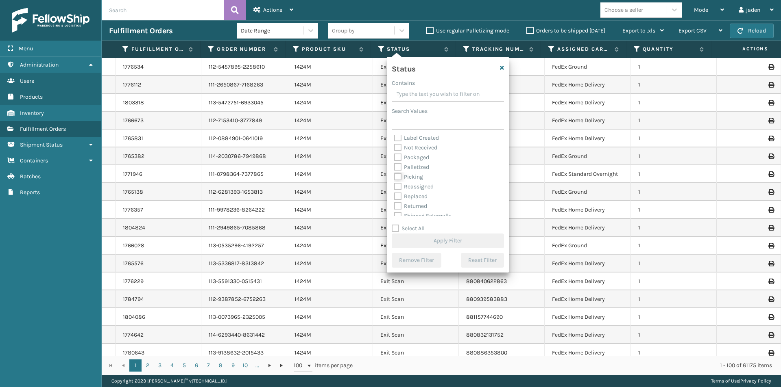
checkbox input "true"
click at [441, 241] on button "Apply Filter" at bounding box center [448, 241] width 112 height 15
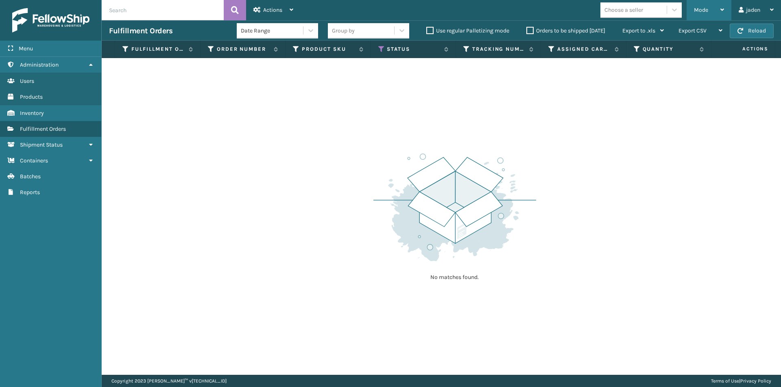
click at [712, 13] on div "Mode" at bounding box center [709, 10] width 30 height 20
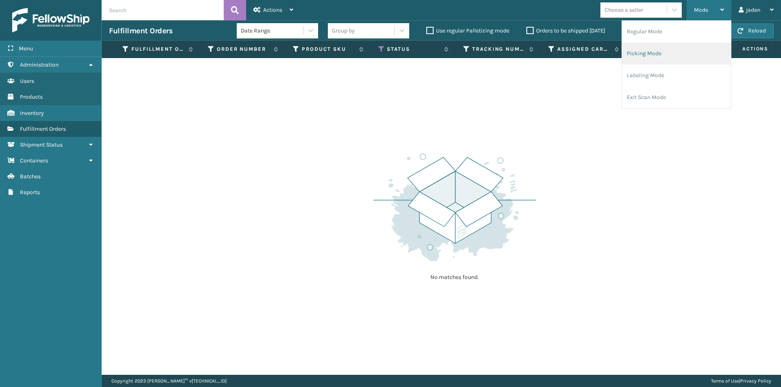
click at [670, 56] on li "Picking Mode" at bounding box center [676, 54] width 109 height 22
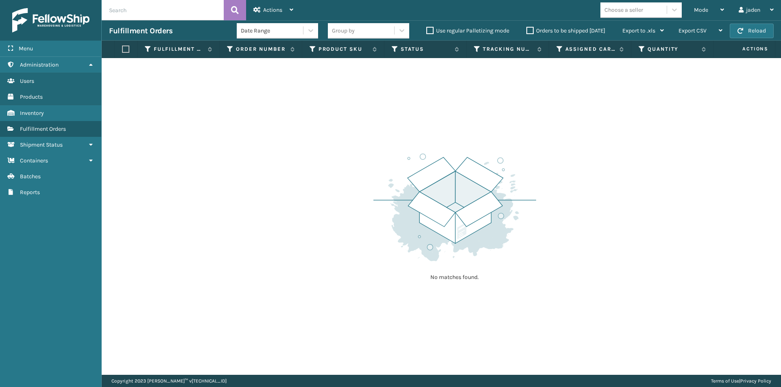
drag, startPoint x: 450, startPoint y: 179, endPoint x: 264, endPoint y: 145, distance: 189.0
click at [264, 145] on div "No matches found." at bounding box center [441, 216] width 679 height 317
click at [747, 29] on button "Reload" at bounding box center [751, 31] width 44 height 15
drag, startPoint x: 630, startPoint y: 133, endPoint x: 428, endPoint y: 136, distance: 201.7
click at [428, 136] on div "No matches found." at bounding box center [441, 216] width 679 height 317
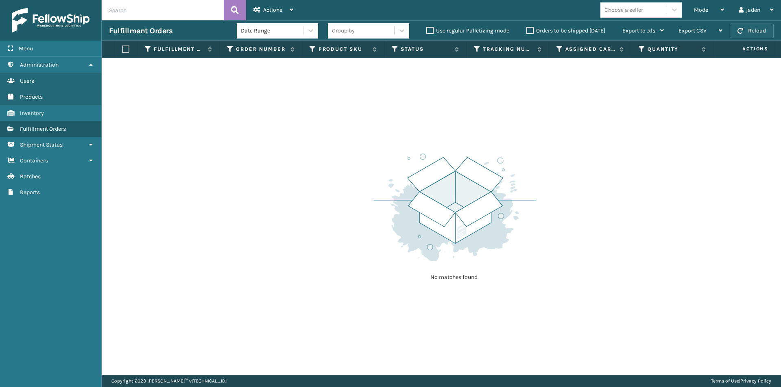
click at [737, 29] on button "Reload" at bounding box center [751, 31] width 44 height 15
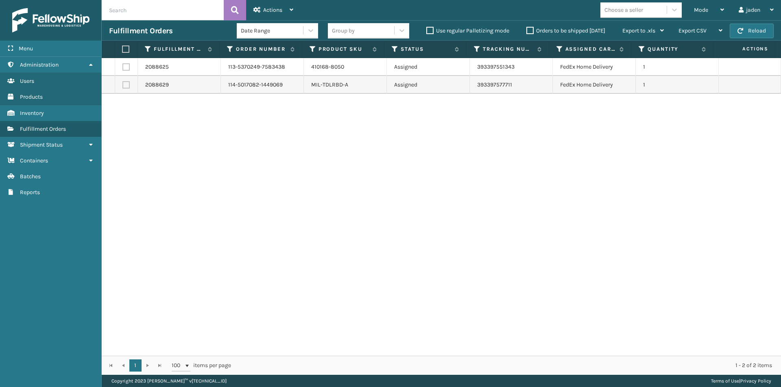
click at [127, 47] on label at bounding box center [124, 49] width 5 height 7
click at [122, 47] on input "checkbox" at bounding box center [122, 49] width 0 height 5
checkbox input "true"
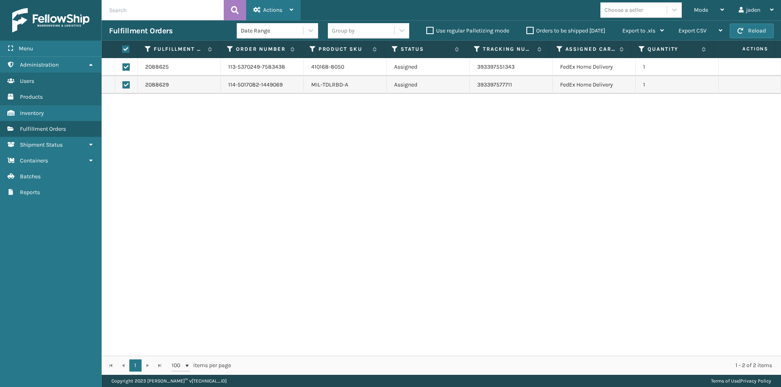
click at [274, 7] on span "Actions" at bounding box center [272, 10] width 19 height 7
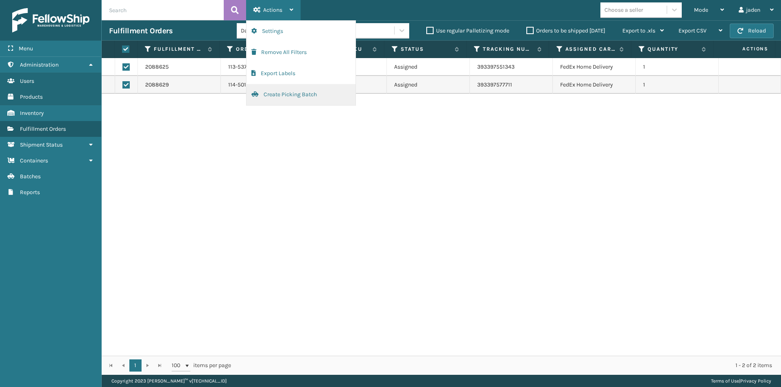
click at [286, 98] on button "Create Picking Batch" at bounding box center [300, 94] width 109 height 21
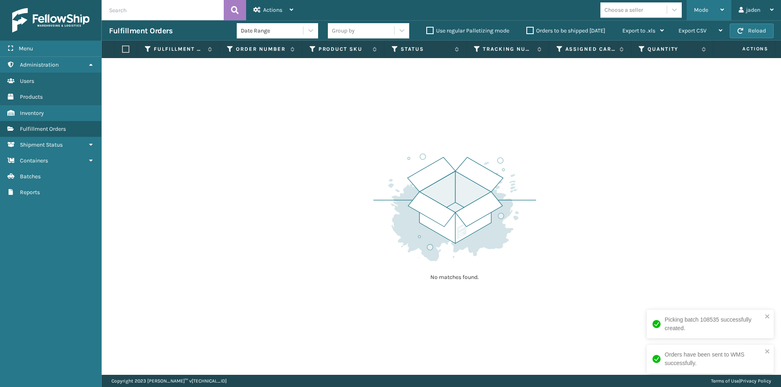
click at [689, 9] on div "Mode Regular Mode Picking Mode Labeling Mode Exit Scan Mode" at bounding box center [708, 10] width 45 height 20
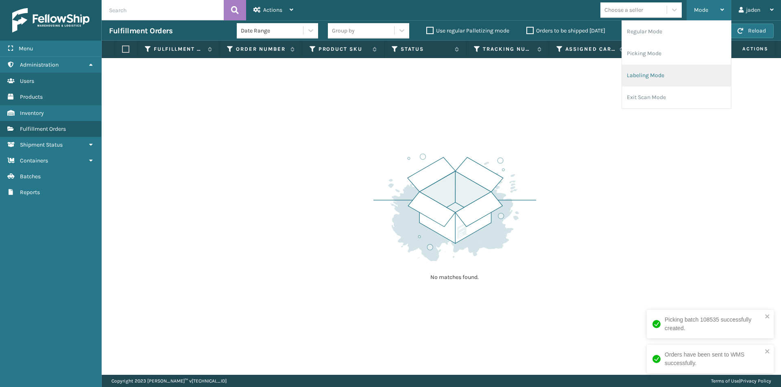
click at [670, 77] on li "Labeling Mode" at bounding box center [676, 76] width 109 height 22
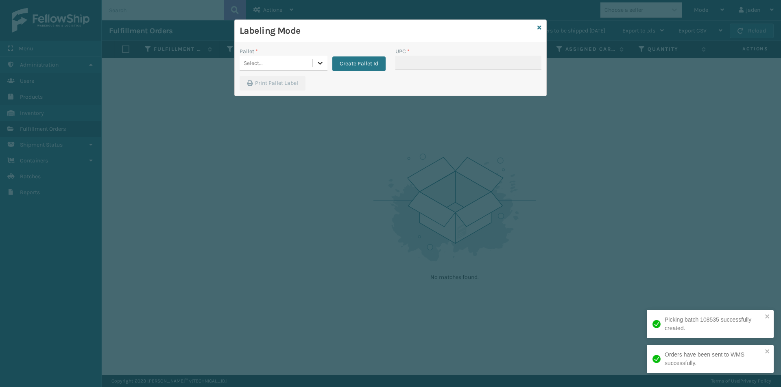
click at [316, 63] on icon at bounding box center [320, 63] width 8 height 8
click at [273, 83] on div "FDXG-6CMMX5AQVX" at bounding box center [283, 83] width 88 height 15
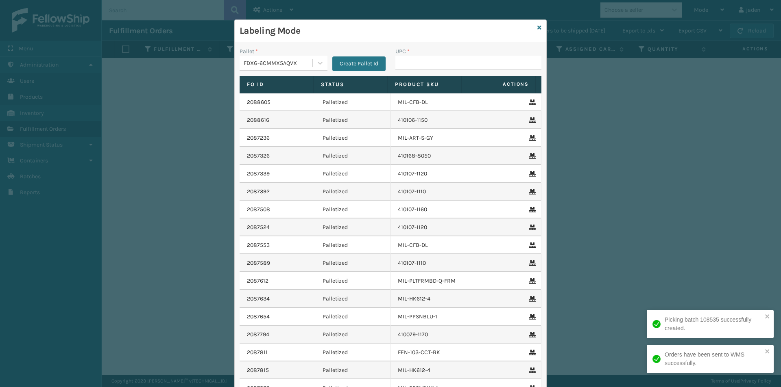
click at [429, 72] on div "UPC *" at bounding box center [468, 61] width 156 height 29
click at [434, 66] on input "UPC *" at bounding box center [468, 63] width 146 height 15
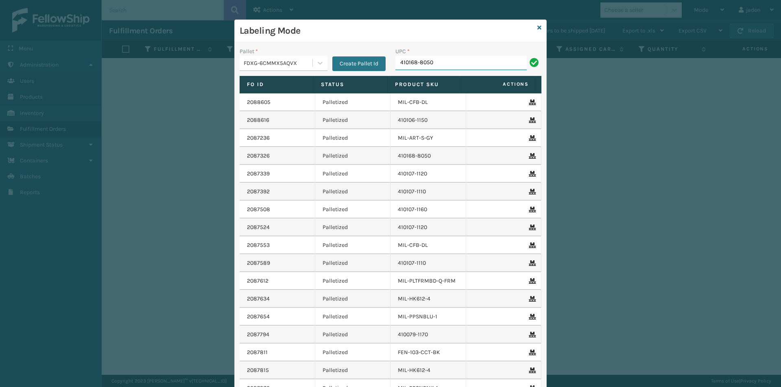
type input "410168-8050"
click at [533, 28] on div "Labeling Mode" at bounding box center [390, 31] width 311 height 22
click at [537, 29] on icon at bounding box center [539, 28] width 4 height 6
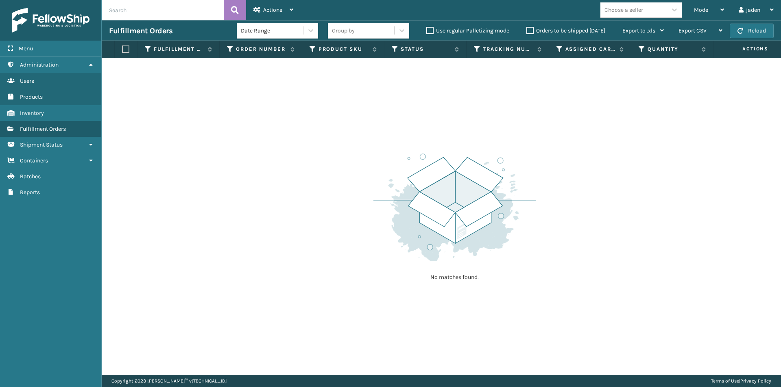
drag, startPoint x: 558, startPoint y: 109, endPoint x: 494, endPoint y: 17, distance: 112.0
click at [333, 91] on div "No matches found." at bounding box center [441, 216] width 679 height 317
click at [746, 34] on button "Reload" at bounding box center [751, 31] width 44 height 15
click at [705, 4] on div "Mode" at bounding box center [709, 10] width 30 height 20
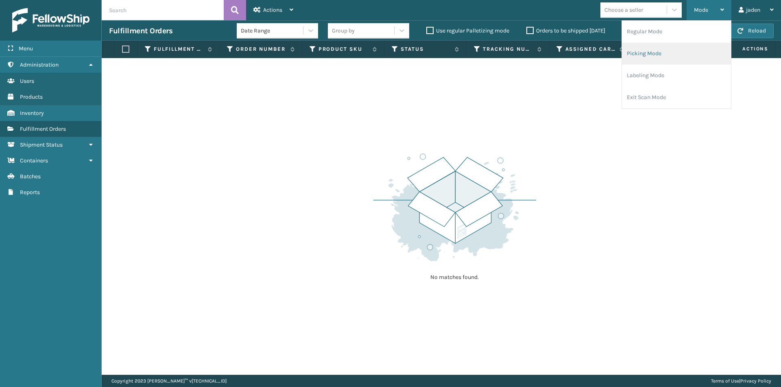
click at [676, 57] on li "Picking Mode" at bounding box center [676, 54] width 109 height 22
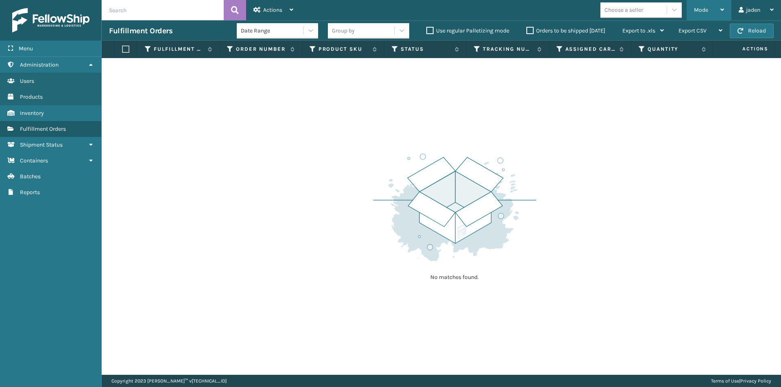
click at [700, 4] on div "Mode" at bounding box center [709, 10] width 30 height 20
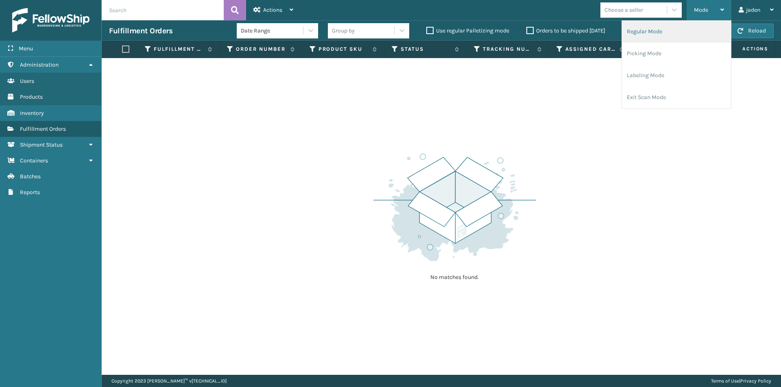
click at [662, 34] on li "Regular Mode" at bounding box center [676, 32] width 109 height 22
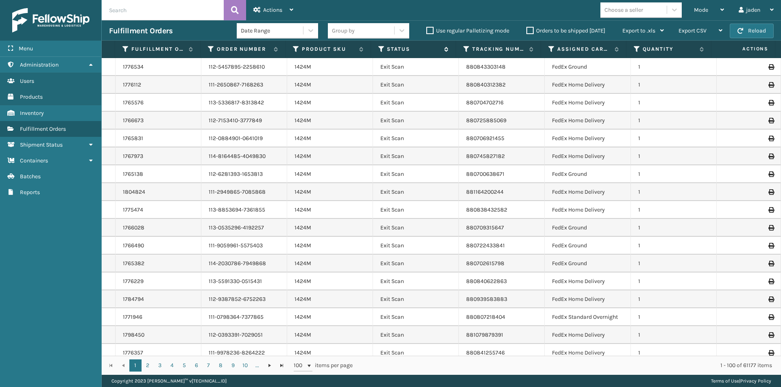
click at [379, 48] on icon at bounding box center [381, 49] width 7 height 7
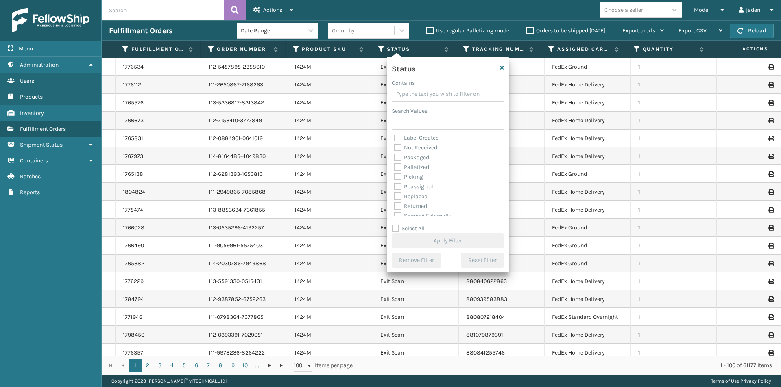
click at [396, 179] on label "Picking" at bounding box center [408, 177] width 29 height 7
click at [394, 178] on input "Picking" at bounding box center [394, 174] width 0 height 5
checkbox input "true"
click at [422, 237] on button "Apply Filter" at bounding box center [448, 241] width 112 height 15
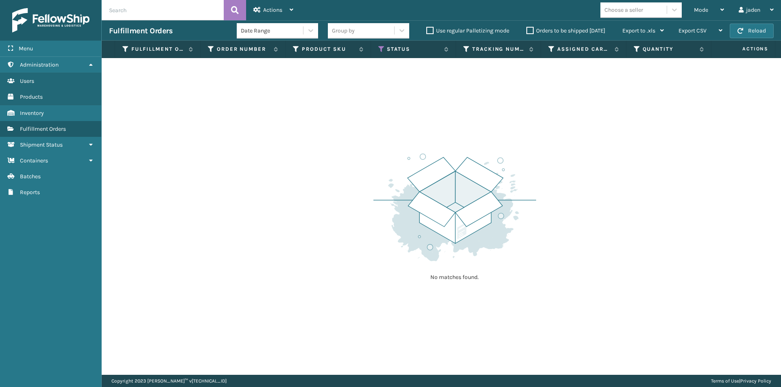
click at [747, 39] on div "Fulfillment Orders Date Range Group by Use regular Palletizing mode Orders to b…" at bounding box center [441, 30] width 679 height 20
click at [744, 32] on button "Reload" at bounding box center [751, 31] width 44 height 15
click at [742, 28] on span "button" at bounding box center [740, 31] width 6 height 6
click at [695, 7] on span "Mode" at bounding box center [701, 10] width 14 height 7
click at [467, 153] on img at bounding box center [454, 207] width 163 height 113
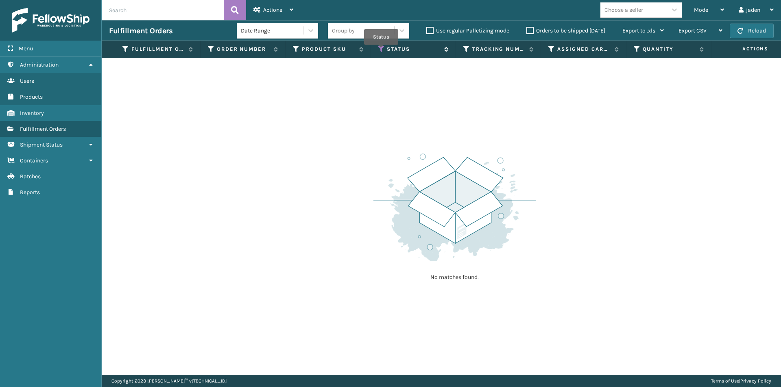
click at [381, 50] on icon at bounding box center [381, 49] width 7 height 7
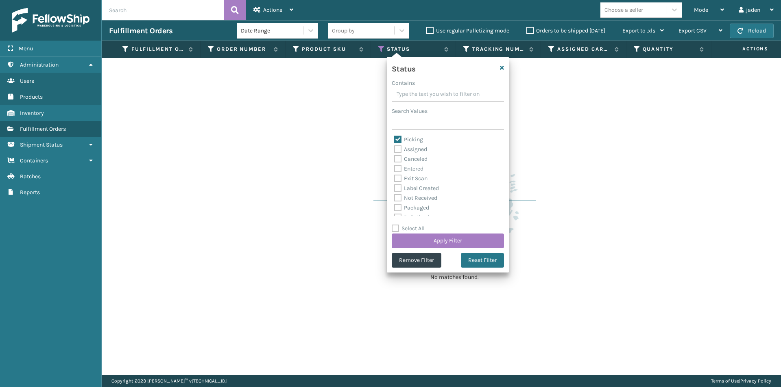
click at [397, 141] on label "Picking" at bounding box center [408, 139] width 29 height 7
click at [394, 140] on input "Picking" at bounding box center [394, 137] width 0 height 5
checkbox input "false"
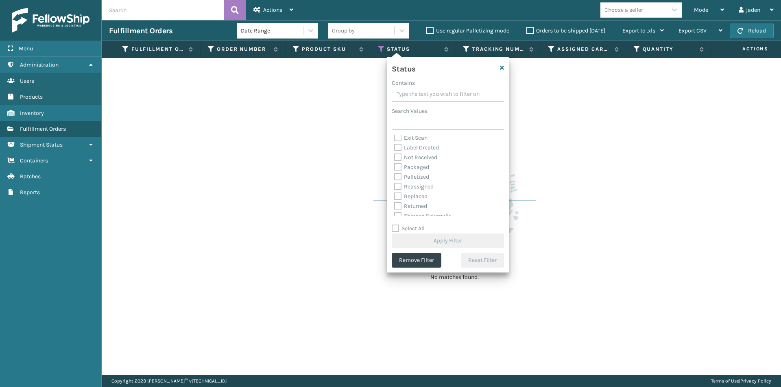
click at [396, 179] on label "Palletized" at bounding box center [411, 177] width 35 height 7
click at [394, 178] on input "Palletized" at bounding box center [394, 174] width 0 height 5
checkbox input "true"
drag, startPoint x: 447, startPoint y: 229, endPoint x: 444, endPoint y: 241, distance: 12.1
click at [447, 229] on div "Select All Apply Filter" at bounding box center [448, 236] width 112 height 24
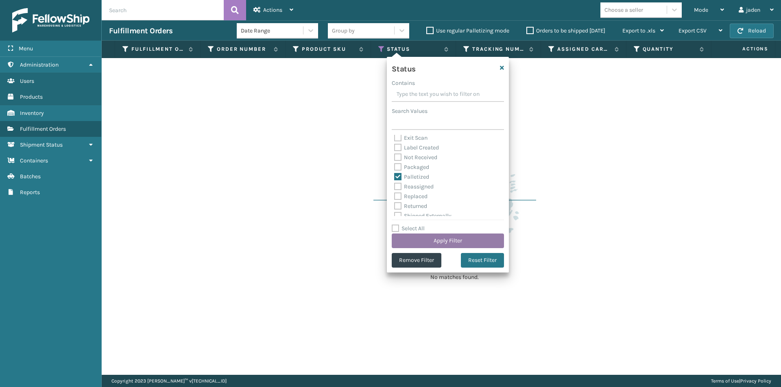
click at [443, 243] on button "Apply Filter" at bounding box center [448, 241] width 112 height 15
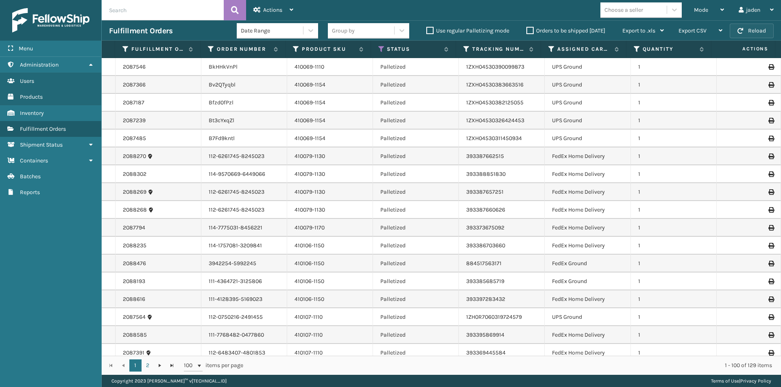
click at [754, 27] on button "Reload" at bounding box center [751, 31] width 44 height 15
click at [747, 34] on button "Reload" at bounding box center [751, 31] width 44 height 15
click at [747, 33] on button "Reload" at bounding box center [751, 31] width 44 height 15
click at [706, 9] on span "Mode" at bounding box center [701, 10] width 14 height 7
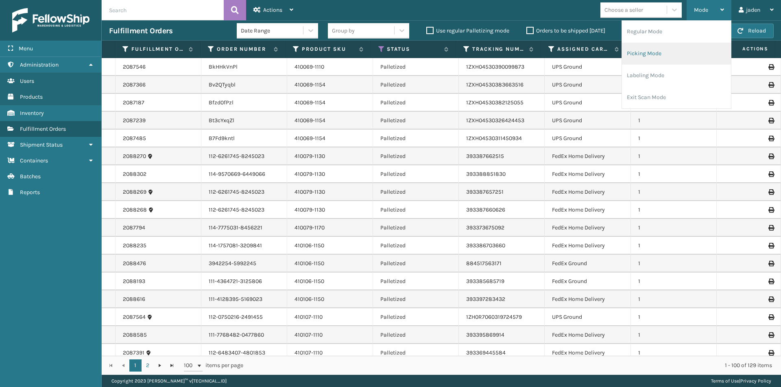
click at [665, 55] on li "Picking Mode" at bounding box center [676, 54] width 109 height 22
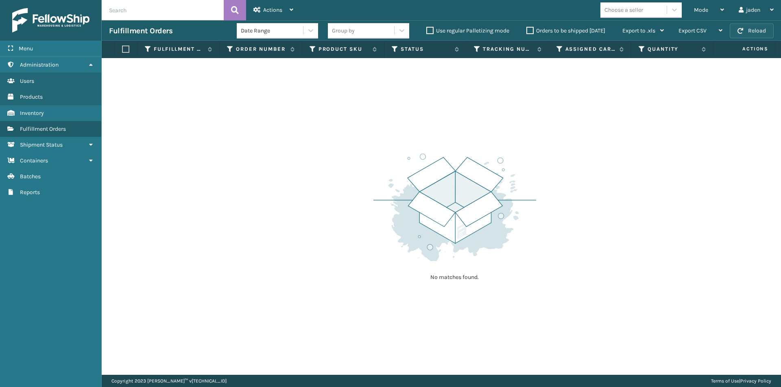
click at [759, 30] on button "Reload" at bounding box center [751, 31] width 44 height 15
click at [703, 10] on span "Mode" at bounding box center [701, 10] width 14 height 7
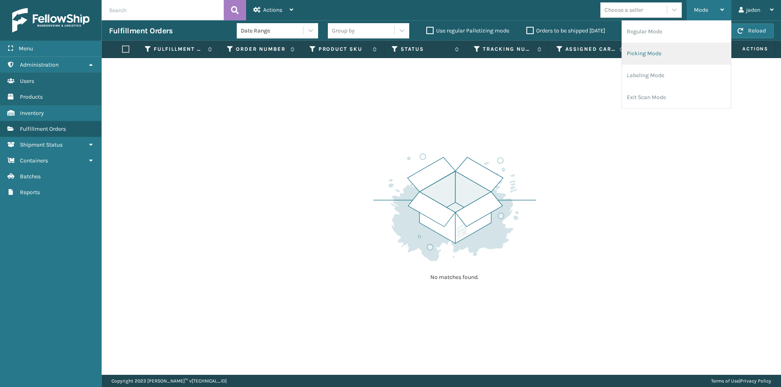
click at [671, 50] on li "Picking Mode" at bounding box center [676, 54] width 109 height 22
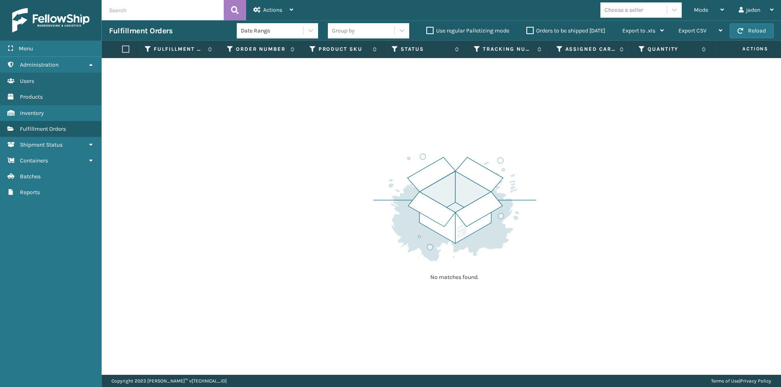
click at [531, 30] on label "Orders to be shipped [DATE]" at bounding box center [565, 30] width 79 height 7
click at [527, 30] on input "Orders to be shipped [DATE]" at bounding box center [526, 28] width 0 height 5
click at [754, 31] on button "Reload" at bounding box center [751, 31] width 44 height 15
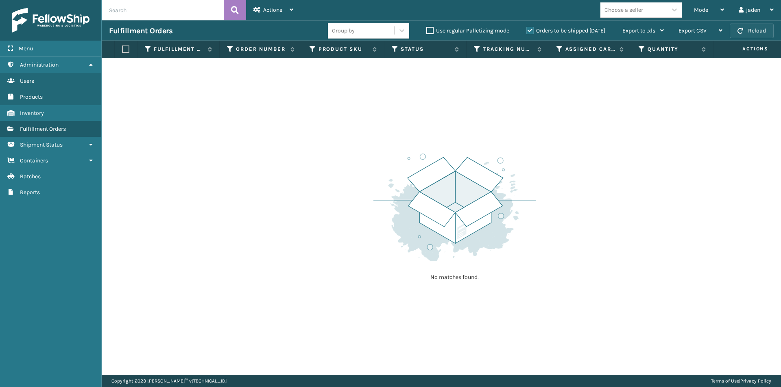
click at [760, 31] on button "Reload" at bounding box center [751, 31] width 44 height 15
click at [759, 30] on button "Reload" at bounding box center [751, 31] width 44 height 15
click at [707, 10] on span "Mode" at bounding box center [701, 10] width 14 height 7
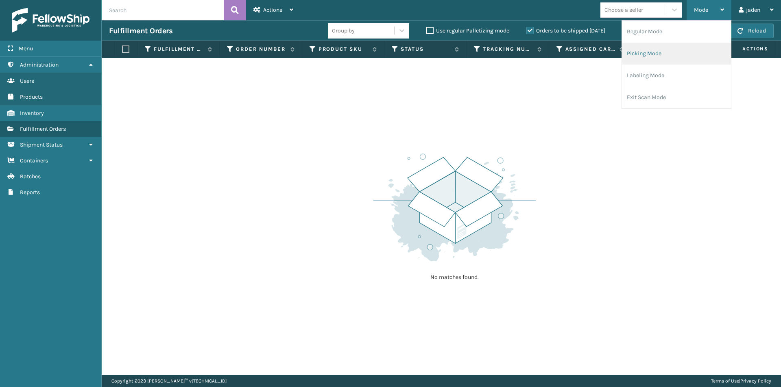
click at [675, 54] on li "Picking Mode" at bounding box center [676, 54] width 109 height 22
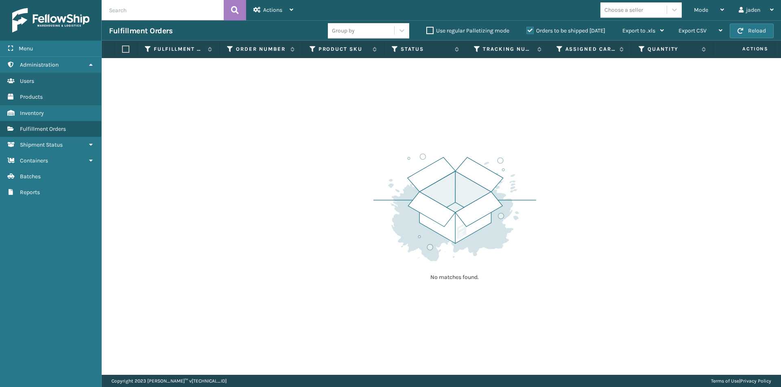
drag, startPoint x: 603, startPoint y: 107, endPoint x: 581, endPoint y: 106, distance: 21.1
drag, startPoint x: 581, startPoint y: 106, endPoint x: 622, endPoint y: 43, distance: 75.0
click at [388, 90] on div "No matches found." at bounding box center [441, 216] width 679 height 317
click at [742, 31] on span "button" at bounding box center [740, 31] width 6 height 6
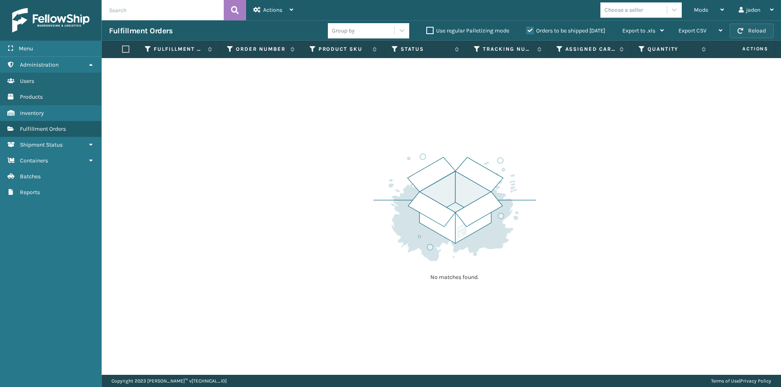
click at [742, 31] on span "button" at bounding box center [740, 31] width 6 height 6
click at [763, 24] on button "Reload" at bounding box center [751, 31] width 44 height 15
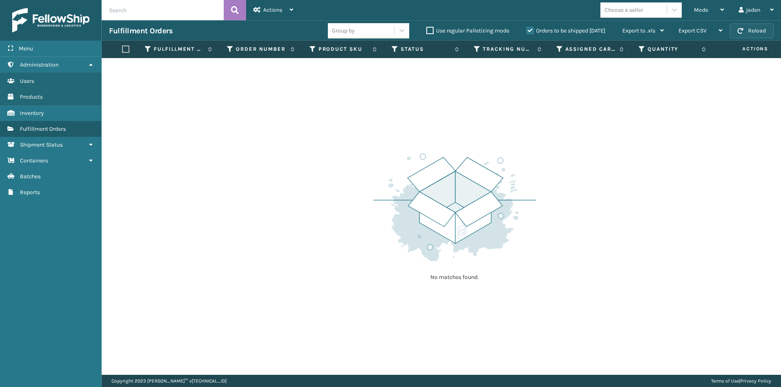
click at [745, 31] on button "Reload" at bounding box center [751, 31] width 44 height 15
drag, startPoint x: 698, startPoint y: 99, endPoint x: 466, endPoint y: 130, distance: 233.5
click at [466, 130] on div "No matches found." at bounding box center [441, 216] width 679 height 317
click at [696, 12] on span "Mode" at bounding box center [701, 10] width 14 height 7
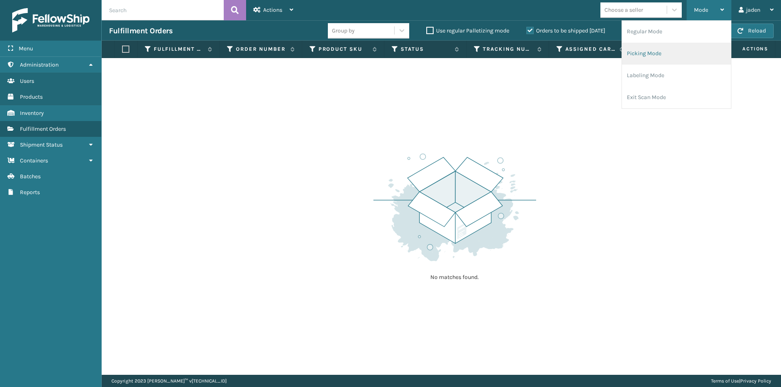
click at [668, 52] on li "Picking Mode" at bounding box center [676, 54] width 109 height 22
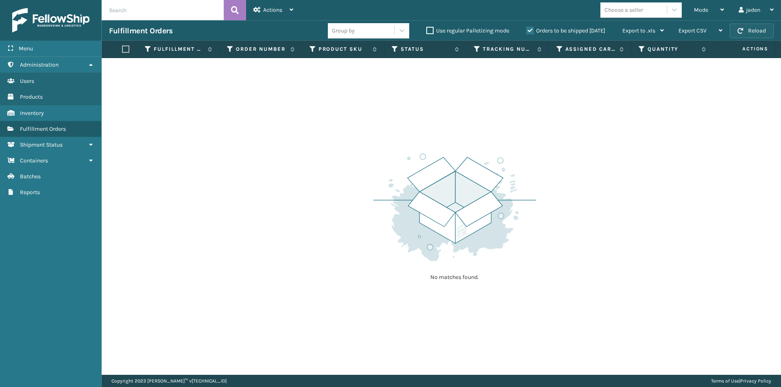
click at [744, 34] on button "Reload" at bounding box center [751, 31] width 44 height 15
drag, startPoint x: 744, startPoint y: 35, endPoint x: 740, endPoint y: 36, distance: 4.8
click at [740, 36] on button "Reload" at bounding box center [751, 31] width 44 height 15
click at [533, 25] on div "Group by Use regular Palletizing mode Orders to be shipped [DATE] Export to .xl…" at bounding box center [499, 31] width 343 height 20
click at [529, 28] on label "Orders to be shipped [DATE]" at bounding box center [565, 30] width 79 height 7
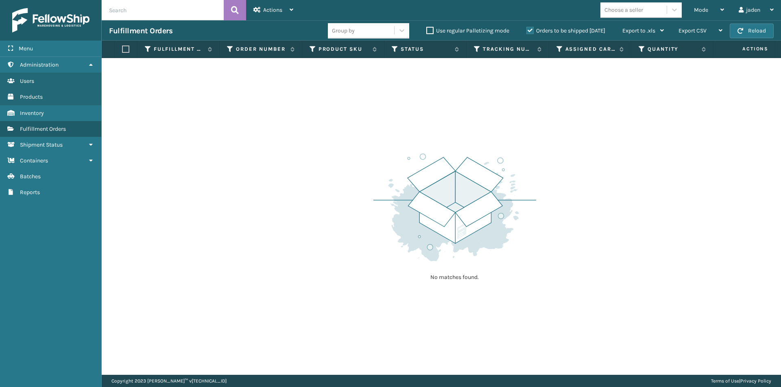
click at [527, 28] on input "Orders to be shipped [DATE]" at bounding box center [526, 28] width 0 height 5
click at [705, 15] on div "Mode" at bounding box center [709, 10] width 30 height 20
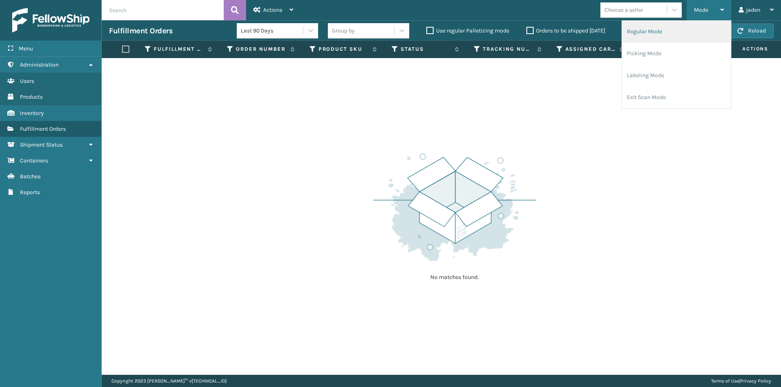
click at [651, 40] on li "Regular Mode" at bounding box center [676, 32] width 109 height 22
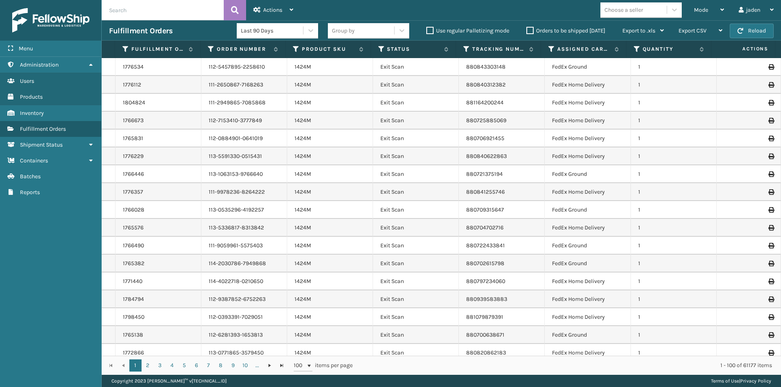
click at [194, 8] on input "text" at bounding box center [163, 10] width 122 height 20
type input "393395869914"
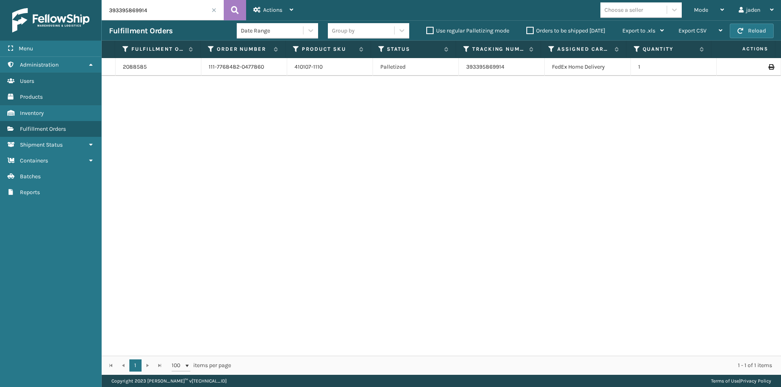
click at [214, 12] on span at bounding box center [213, 10] width 5 height 5
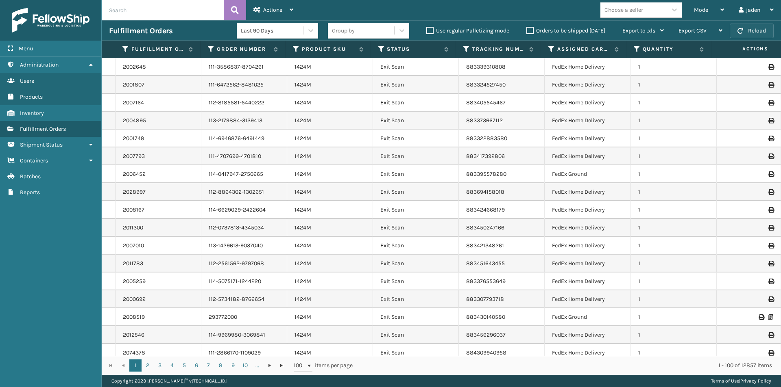
click at [758, 32] on button "Reload" at bounding box center [751, 31] width 44 height 15
click at [714, 11] on div "Mode" at bounding box center [709, 10] width 30 height 20
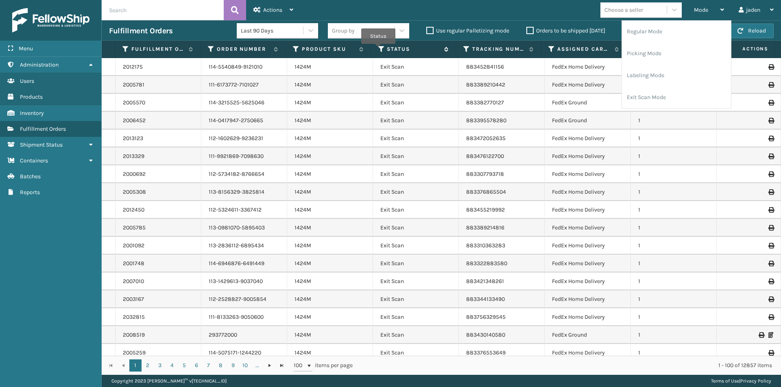
click at [378, 50] on icon at bounding box center [381, 49] width 7 height 7
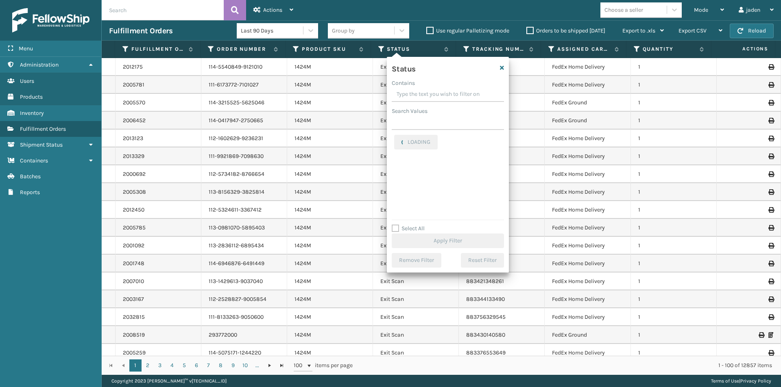
drag, startPoint x: 472, startPoint y: 94, endPoint x: 437, endPoint y: 93, distance: 35.0
click at [437, 93] on input "Contains" at bounding box center [448, 94] width 112 height 15
click at [403, 173] on label "Picking" at bounding box center [408, 172] width 29 height 7
click at [394, 173] on input "Picking" at bounding box center [394, 170] width 0 height 5
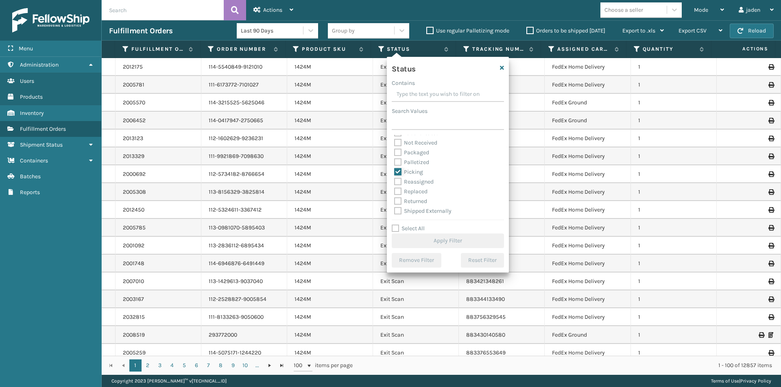
checkbox input "true"
click at [445, 243] on button "Apply Filter" at bounding box center [448, 241] width 112 height 15
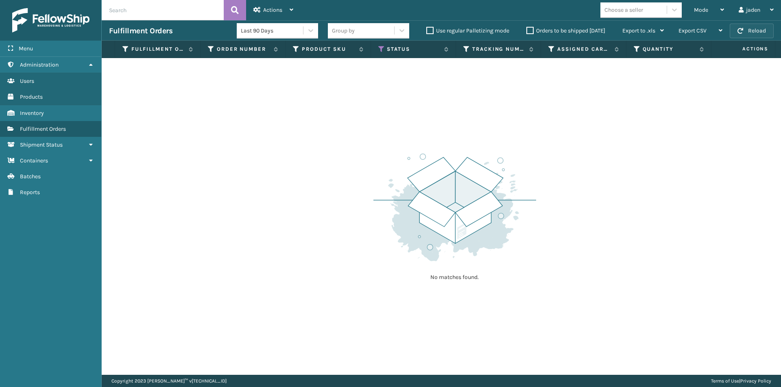
click at [764, 37] on button "Reload" at bounding box center [751, 31] width 44 height 15
click at [700, 16] on div "Mode" at bounding box center [709, 10] width 30 height 20
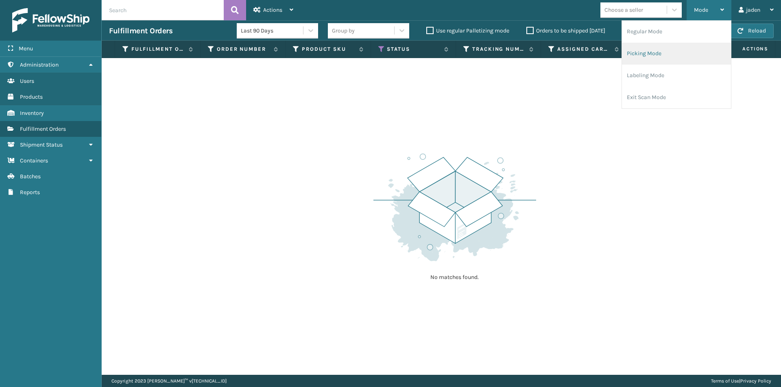
click at [662, 59] on li "Picking Mode" at bounding box center [676, 54] width 109 height 22
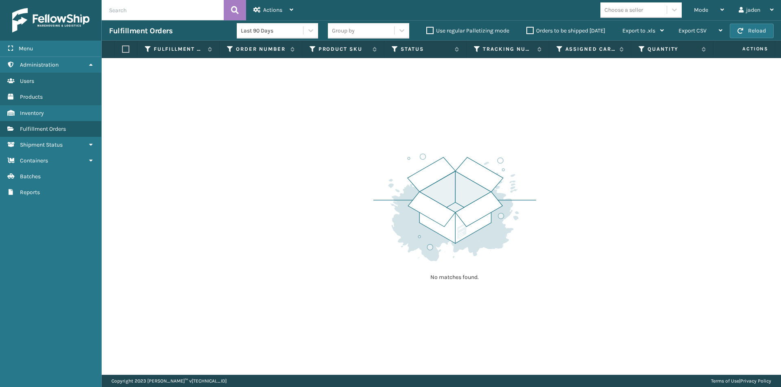
drag, startPoint x: 588, startPoint y: 141, endPoint x: 612, endPoint y: 58, distance: 87.2
click at [446, 100] on div "No matches found." at bounding box center [441, 216] width 679 height 317
click at [710, 4] on div "Mode" at bounding box center [709, 10] width 30 height 20
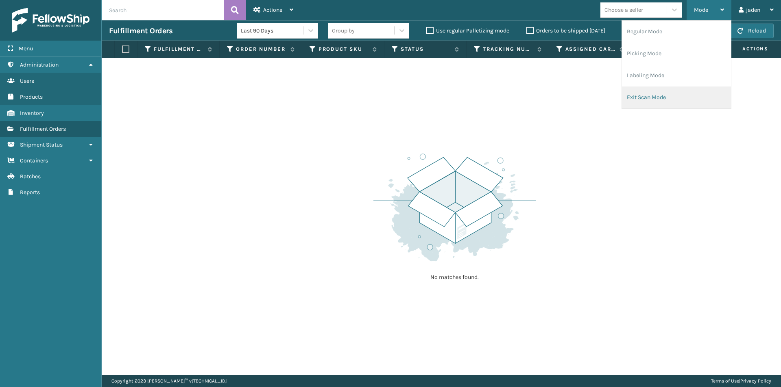
click at [669, 98] on li "Exit Scan Mode" at bounding box center [676, 98] width 109 height 22
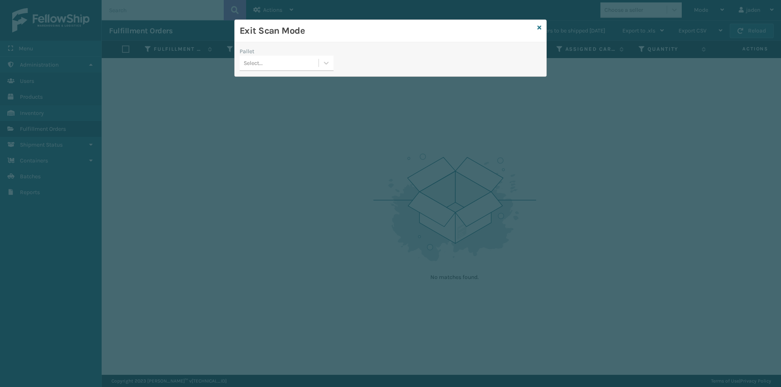
click at [313, 65] on div "Select..." at bounding box center [278, 63] width 79 height 13
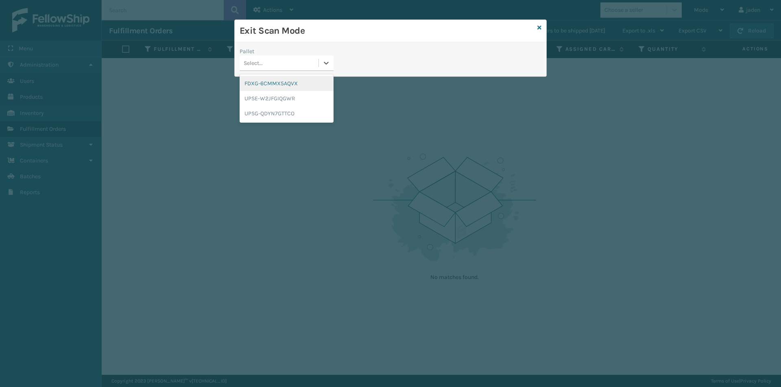
click at [276, 77] on div "FDXG-6CMMX5AQVX" at bounding box center [286, 83] width 94 height 15
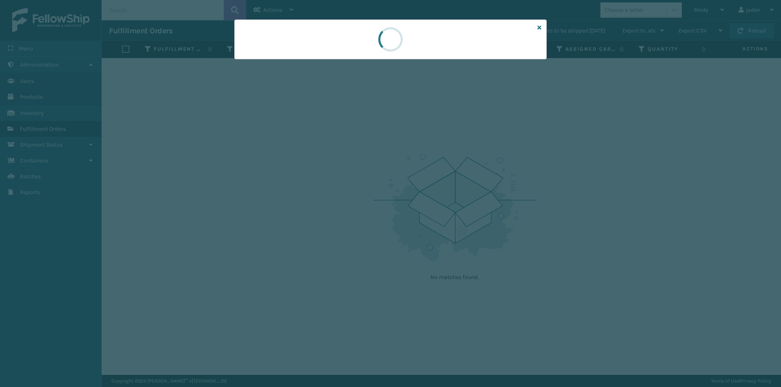
drag, startPoint x: 482, startPoint y: 44, endPoint x: 425, endPoint y: 54, distance: 57.6
click at [425, 54] on div at bounding box center [390, 40] width 312 height 40
drag, startPoint x: 480, startPoint y: 58, endPoint x: 458, endPoint y: 54, distance: 22.3
drag, startPoint x: 458, startPoint y: 54, endPoint x: 418, endPoint y: 53, distance: 39.9
click at [374, 52] on div at bounding box center [390, 40] width 312 height 40
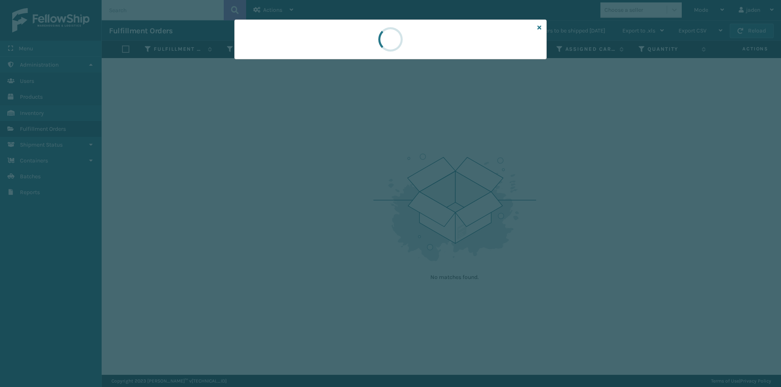
drag, startPoint x: 418, startPoint y: 53, endPoint x: 435, endPoint y: 58, distance: 17.8
click at [388, 52] on div at bounding box center [390, 39] width 34 height 39
click at [353, 50] on div at bounding box center [390, 40] width 312 height 40
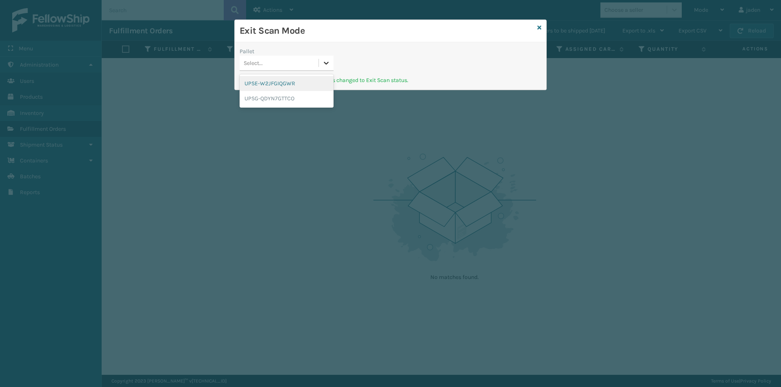
drag, startPoint x: 330, startPoint y: 61, endPoint x: 294, endPoint y: 92, distance: 47.9
click at [327, 63] on icon at bounding box center [326, 63] width 8 height 8
click at [291, 92] on div "UPSG-QDYN7GTTCO" at bounding box center [286, 98] width 94 height 15
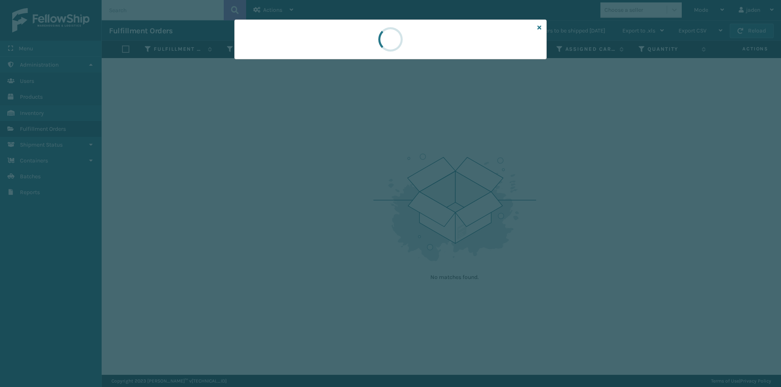
drag, startPoint x: 438, startPoint y: 38, endPoint x: 400, endPoint y: 38, distance: 38.2
click at [370, 27] on div at bounding box center [390, 40] width 312 height 40
drag, startPoint x: 416, startPoint y: 44, endPoint x: 444, endPoint y: 56, distance: 30.3
click at [358, 50] on div at bounding box center [390, 40] width 312 height 40
drag, startPoint x: 446, startPoint y: 56, endPoint x: 393, endPoint y: 46, distance: 53.7
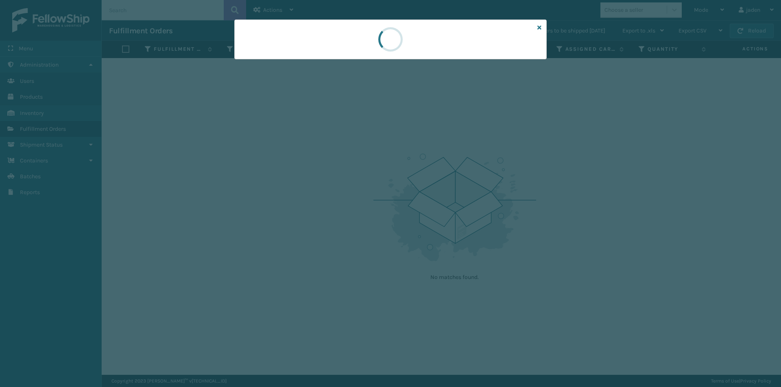
drag, startPoint x: 393, startPoint y: 46, endPoint x: 501, endPoint y: 48, distance: 107.8
click at [399, 47] on div at bounding box center [390, 39] width 30 height 30
drag, startPoint x: 501, startPoint y: 48, endPoint x: 495, endPoint y: 48, distance: 5.3
drag, startPoint x: 495, startPoint y: 48, endPoint x: 424, endPoint y: 57, distance: 71.7
click at [424, 57] on div at bounding box center [390, 40] width 312 height 40
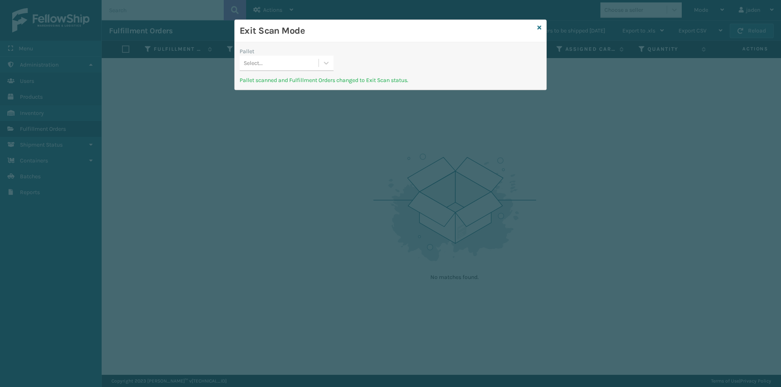
drag, startPoint x: 458, startPoint y: 49, endPoint x: 348, endPoint y: 48, distance: 109.8
click at [362, 29] on h3 "Exit Scan Mode" at bounding box center [386, 31] width 294 height 12
click at [331, 65] on div at bounding box center [326, 63] width 15 height 15
click at [271, 90] on div "UPSE-W2JFGIQGWR" at bounding box center [286, 83] width 94 height 15
drag, startPoint x: 475, startPoint y: 57, endPoint x: 326, endPoint y: 47, distance: 149.5
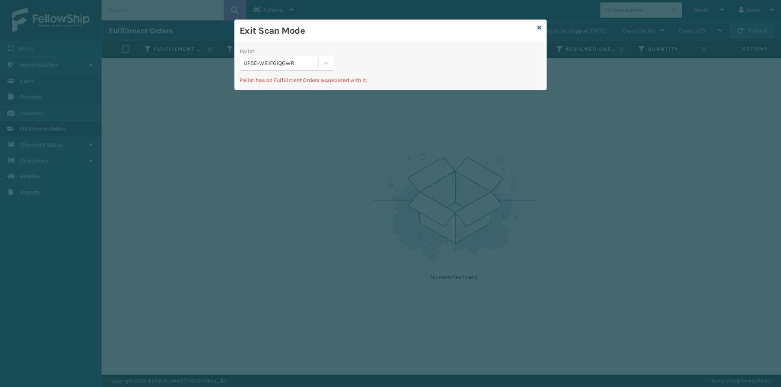
click at [326, 46] on div "Pallet UPSE-W2JFGIQGWR Pallet has no Fulfillment Orders associated with it." at bounding box center [390, 66] width 311 height 48
click at [320, 64] on div at bounding box center [326, 63] width 15 height 15
click at [285, 81] on div "UPSE-W2JFGIQGWR" at bounding box center [286, 83] width 94 height 15
click at [539, 30] on icon at bounding box center [539, 28] width 4 height 6
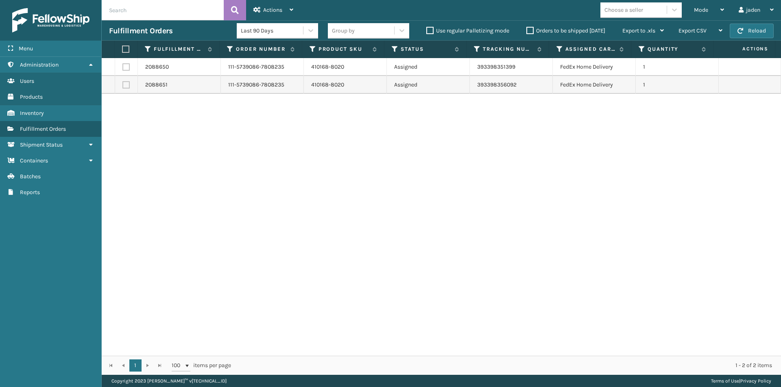
click at [530, 30] on label "Orders to be shipped [DATE]" at bounding box center [565, 30] width 79 height 7
click at [527, 30] on input "Orders to be shipped [DATE]" at bounding box center [526, 28] width 0 height 5
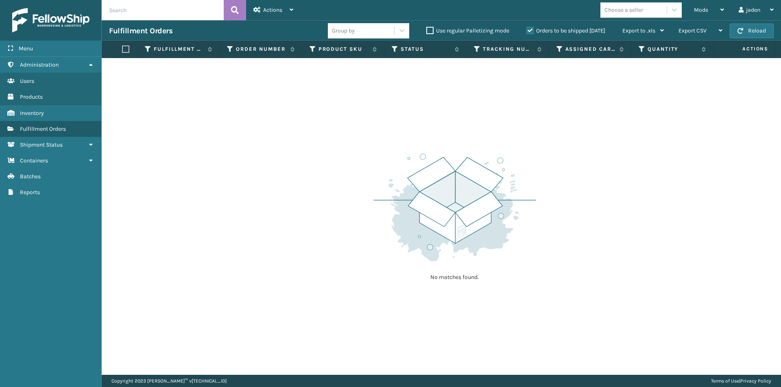
drag, startPoint x: 542, startPoint y: 153, endPoint x: 533, endPoint y: 150, distance: 9.0
drag, startPoint x: 533, startPoint y: 150, endPoint x: 297, endPoint y: 129, distance: 237.1
click at [270, 144] on div "No matches found." at bounding box center [441, 216] width 679 height 317
click at [736, 32] on button "Reload" at bounding box center [751, 31] width 44 height 15
click at [696, 14] on div "Mode" at bounding box center [709, 10] width 30 height 20
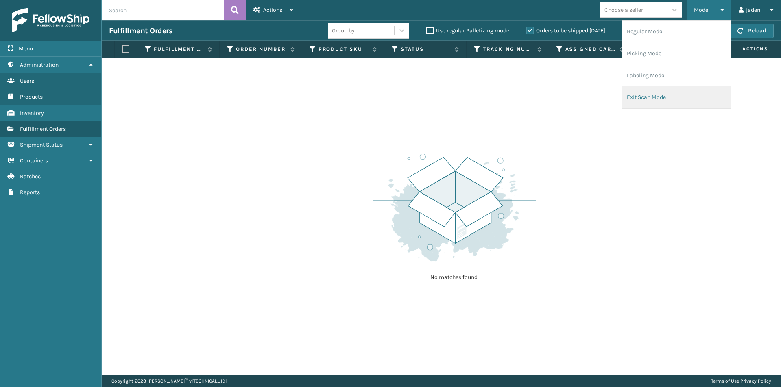
click at [659, 103] on li "Exit Scan Mode" at bounding box center [676, 98] width 109 height 22
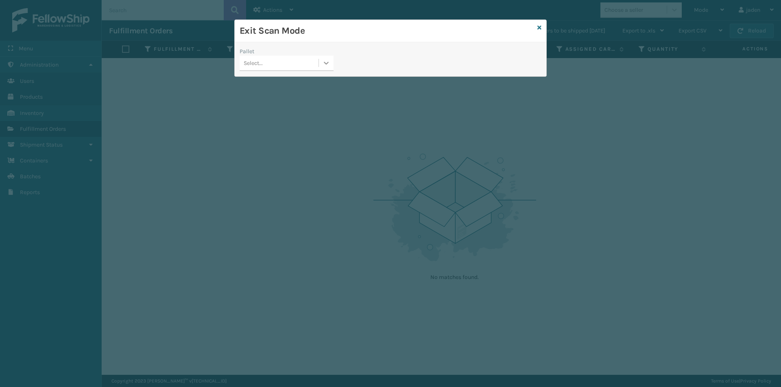
click at [326, 62] on icon at bounding box center [326, 63] width 8 height 8
drag, startPoint x: 281, startPoint y: 73, endPoint x: 269, endPoint y: 83, distance: 15.4
click at [280, 75] on div "Pallet option UPSE-W2JFGIQGWR focused, 1 of 1. 1 result available. Use Up and D…" at bounding box center [287, 61] width 104 height 29
click at [330, 66] on icon at bounding box center [326, 63] width 8 height 8
click at [292, 83] on div "UPSE-W2JFGIQGWR" at bounding box center [286, 83] width 94 height 15
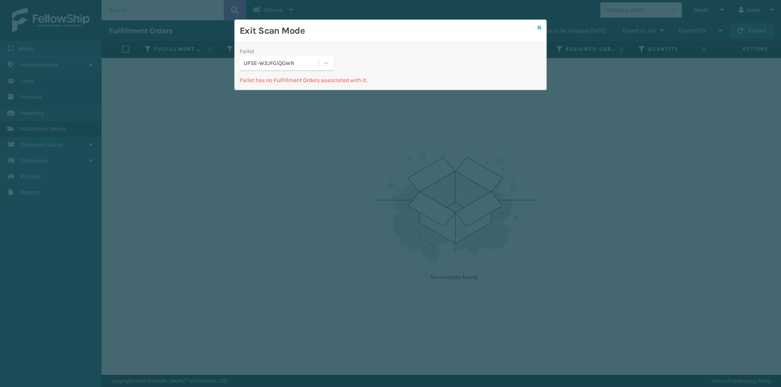
click at [537, 28] on icon at bounding box center [539, 28] width 4 height 6
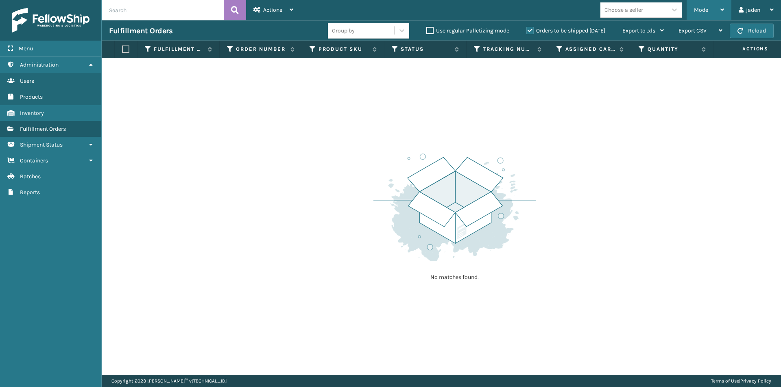
click at [709, 10] on div "Mode" at bounding box center [709, 10] width 30 height 20
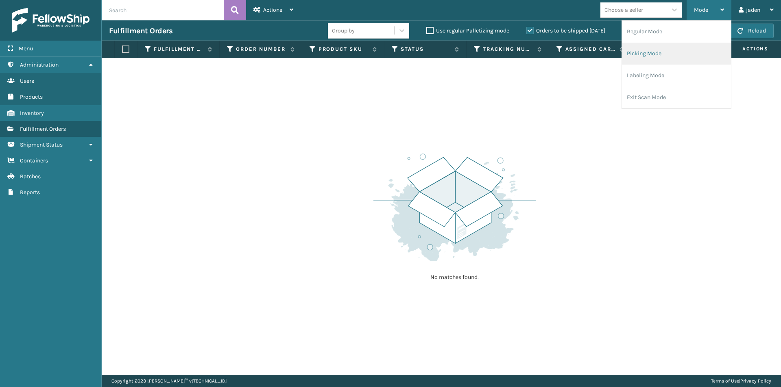
click at [673, 52] on li "Picking Mode" at bounding box center [676, 54] width 109 height 22
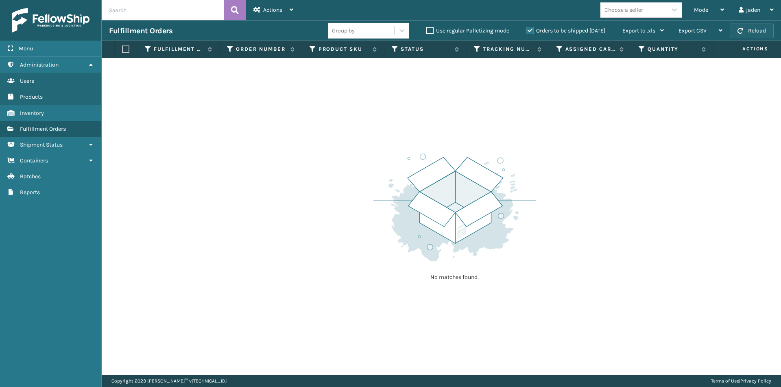
click at [756, 28] on button "Reload" at bounding box center [751, 31] width 44 height 15
click at [712, 11] on div "Mode" at bounding box center [709, 10] width 30 height 20
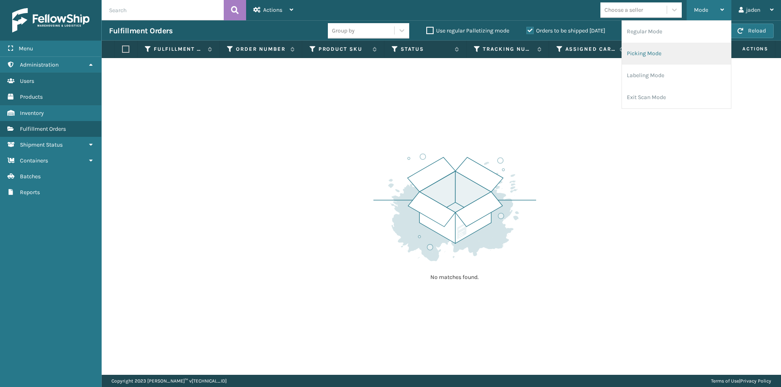
click at [676, 51] on li "Picking Mode" at bounding box center [676, 54] width 109 height 22
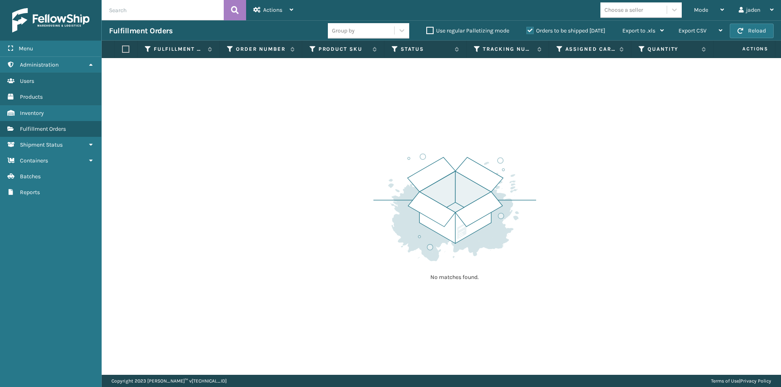
drag, startPoint x: 503, startPoint y: 118, endPoint x: 332, endPoint y: 118, distance: 171.2
click at [332, 118] on div "No matches found." at bounding box center [441, 216] width 679 height 317
click at [754, 33] on button "Reload" at bounding box center [751, 31] width 44 height 15
click at [705, 10] on span "Mode" at bounding box center [701, 10] width 14 height 7
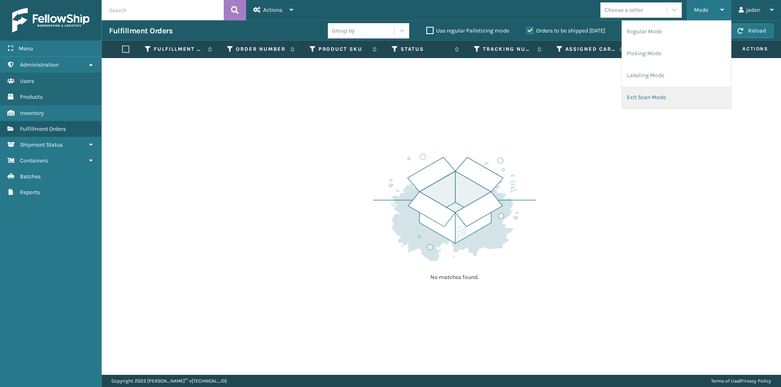
click at [652, 99] on li "Exit Scan Mode" at bounding box center [676, 98] width 109 height 22
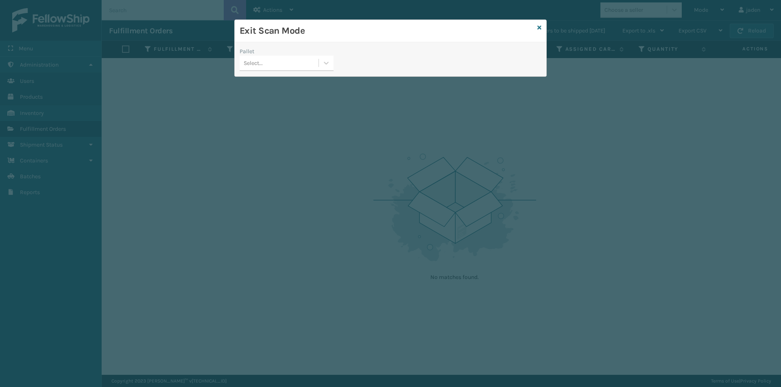
click at [316, 70] on div "Select..." at bounding box center [278, 63] width 79 height 13
click at [265, 88] on div "UPSE-W2JFGIQGWR" at bounding box center [286, 83] width 94 height 15
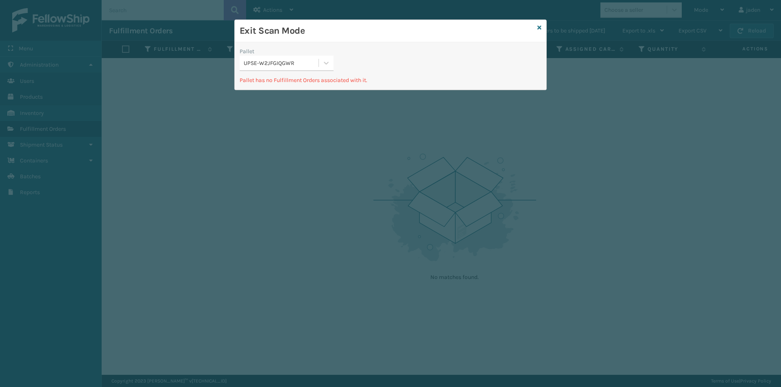
drag, startPoint x: 434, startPoint y: 35, endPoint x: 486, endPoint y: 38, distance: 52.1
click at [400, 38] on div "Exit Scan Mode" at bounding box center [390, 31] width 311 height 22
click at [540, 28] on icon at bounding box center [539, 28] width 4 height 6
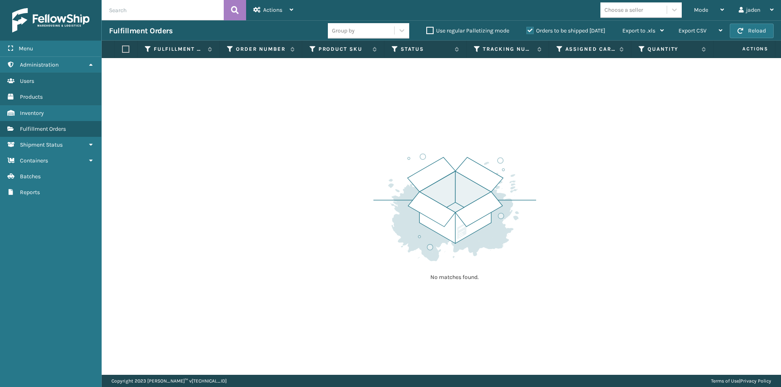
drag, startPoint x: 639, startPoint y: 189, endPoint x: 631, endPoint y: 189, distance: 7.7
drag, startPoint x: 631, startPoint y: 189, endPoint x: 317, endPoint y: 185, distance: 313.9
click at [317, 185] on div "No matches found." at bounding box center [441, 216] width 679 height 317
click at [749, 31] on button "Reload" at bounding box center [751, 31] width 44 height 15
click at [757, 31] on button "Reload" at bounding box center [751, 31] width 44 height 15
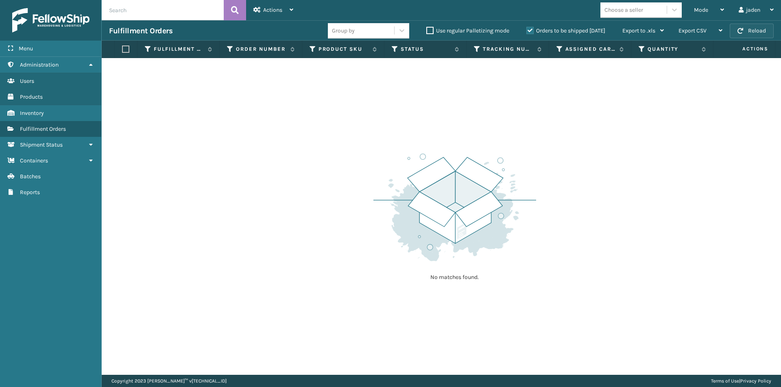
click at [757, 32] on button "Reload" at bounding box center [751, 31] width 44 height 15
click at [712, 14] on div "Mode" at bounding box center [709, 10] width 30 height 20
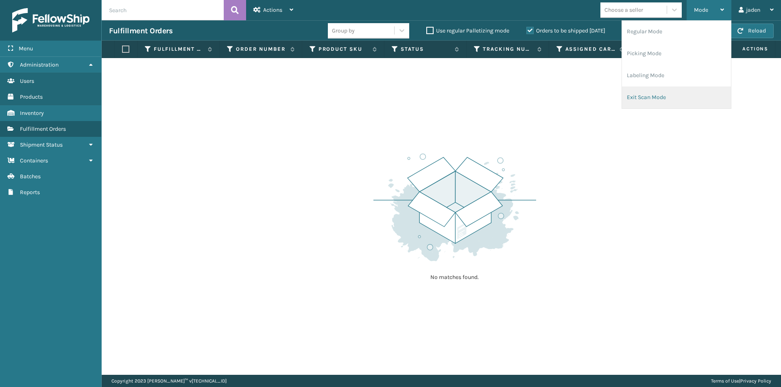
click at [678, 101] on li "Exit Scan Mode" at bounding box center [676, 98] width 109 height 22
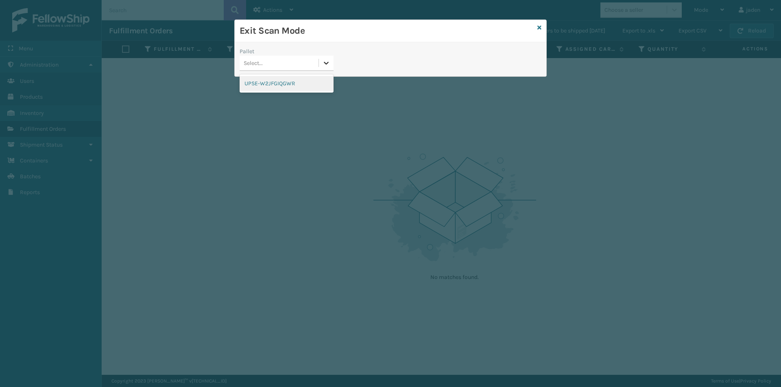
click at [328, 69] on div at bounding box center [326, 63] width 15 height 15
click at [536, 32] on div "Exit Scan Mode" at bounding box center [390, 31] width 311 height 22
click at [541, 26] on div "Exit Scan Mode" at bounding box center [390, 31] width 311 height 22
click at [539, 26] on icon at bounding box center [539, 28] width 4 height 6
